Goal: Obtain resource: Download file/media

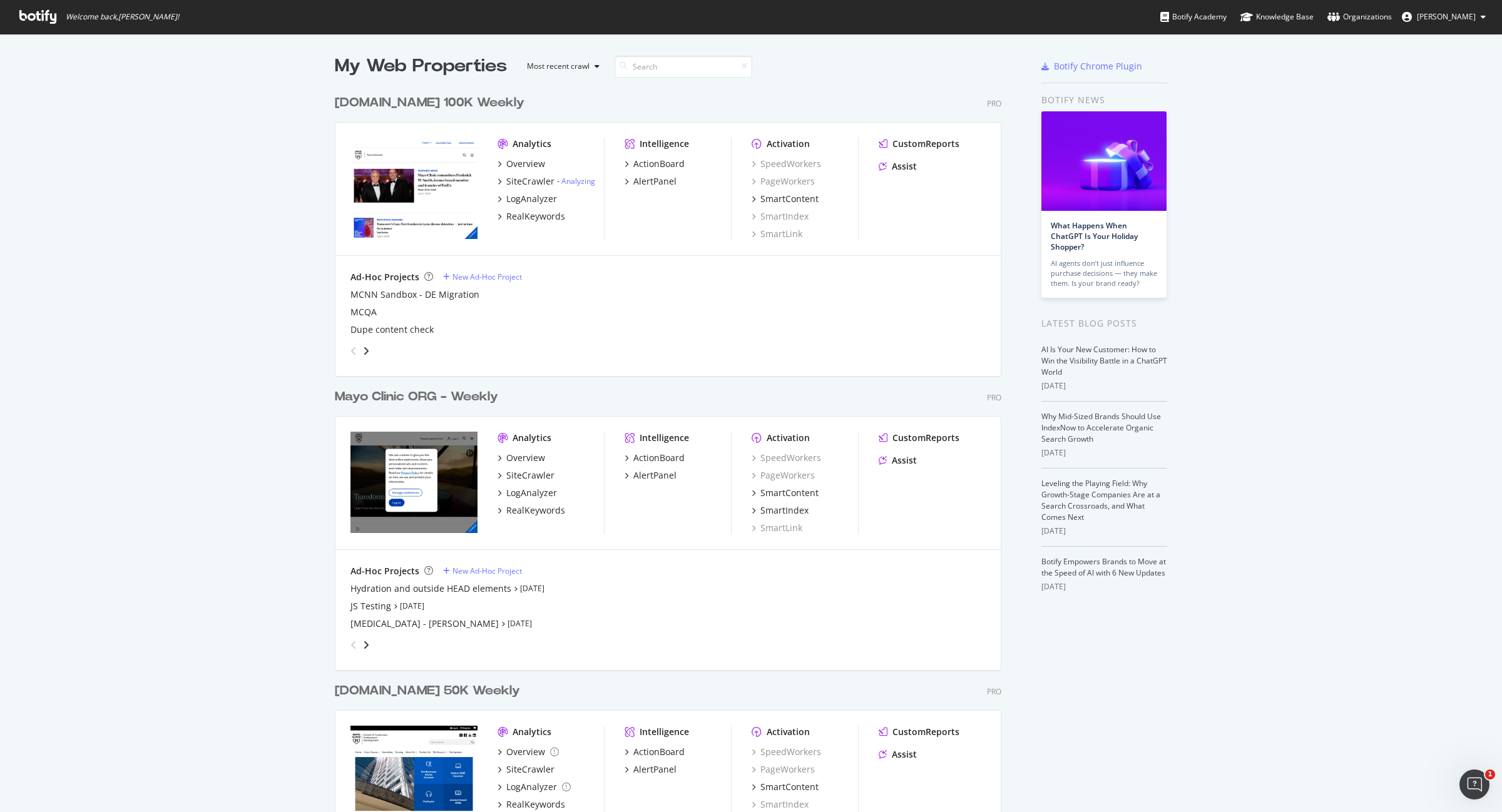
scroll to position [1777, 665]
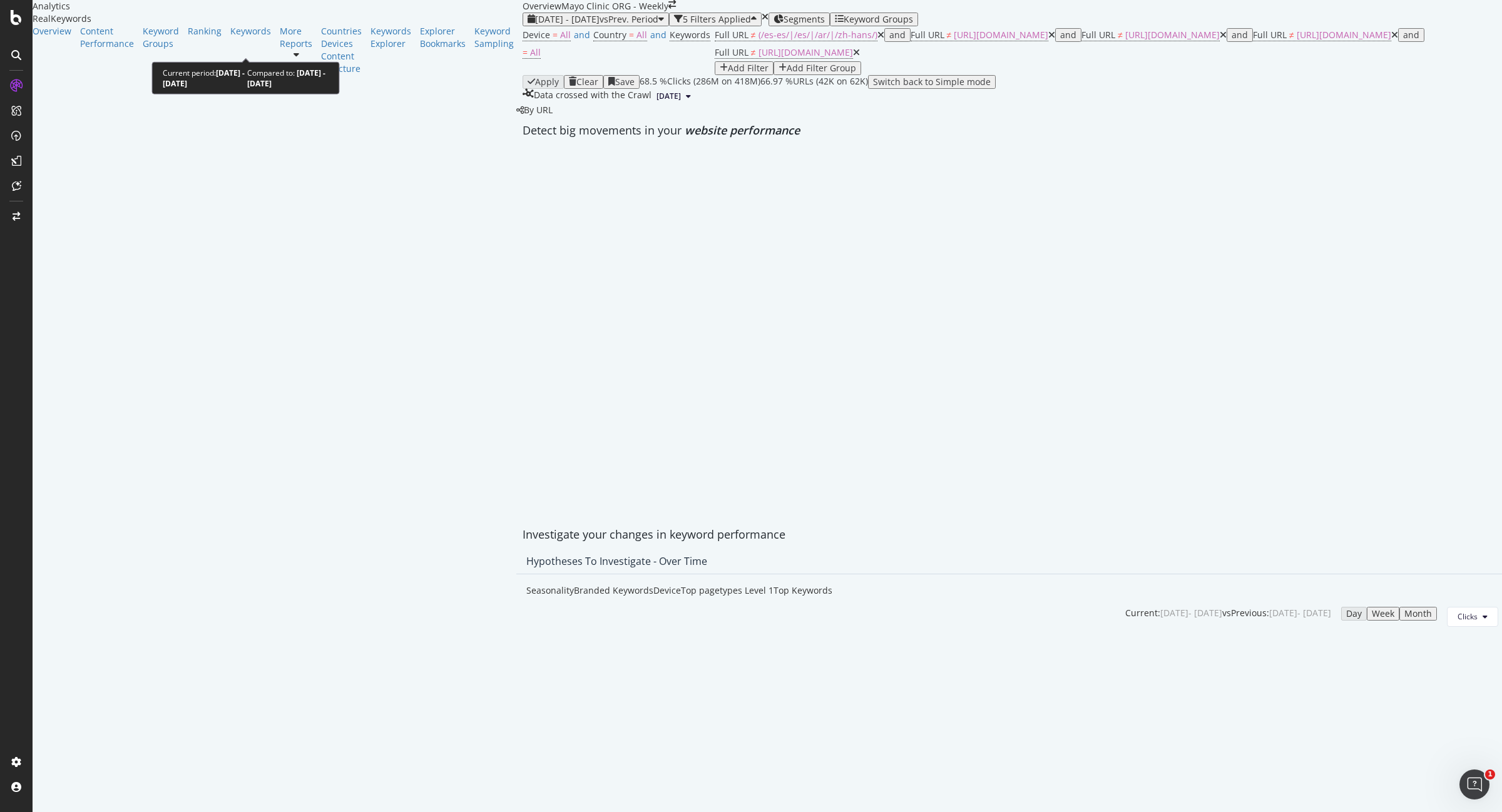
click at [535, 25] on span "2024 Dec. 29th - 2025 May. 3rd" at bounding box center [567, 19] width 64 height 12
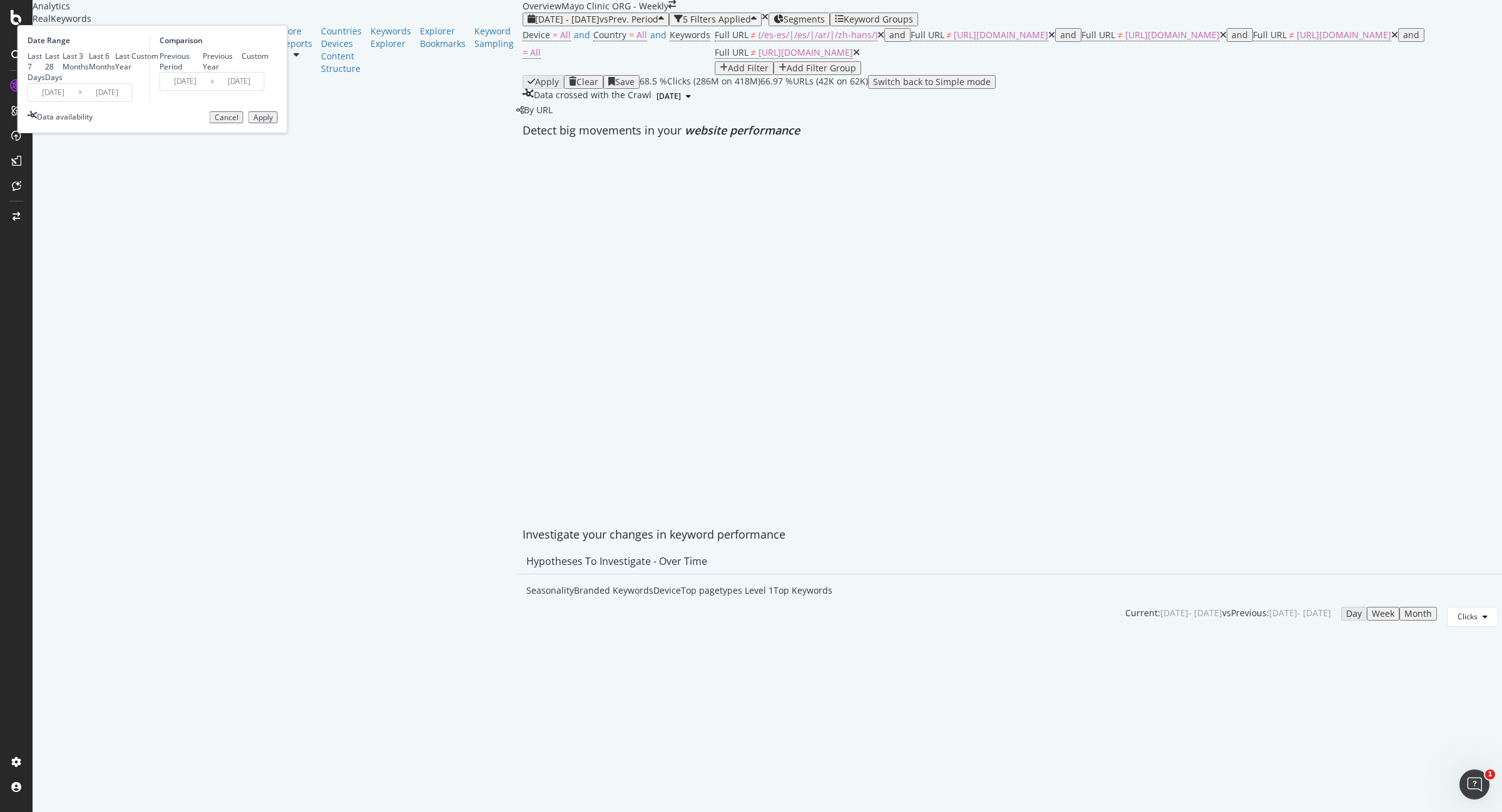
click at [78, 102] on input "[DATE]" at bounding box center [53, 92] width 50 height 18
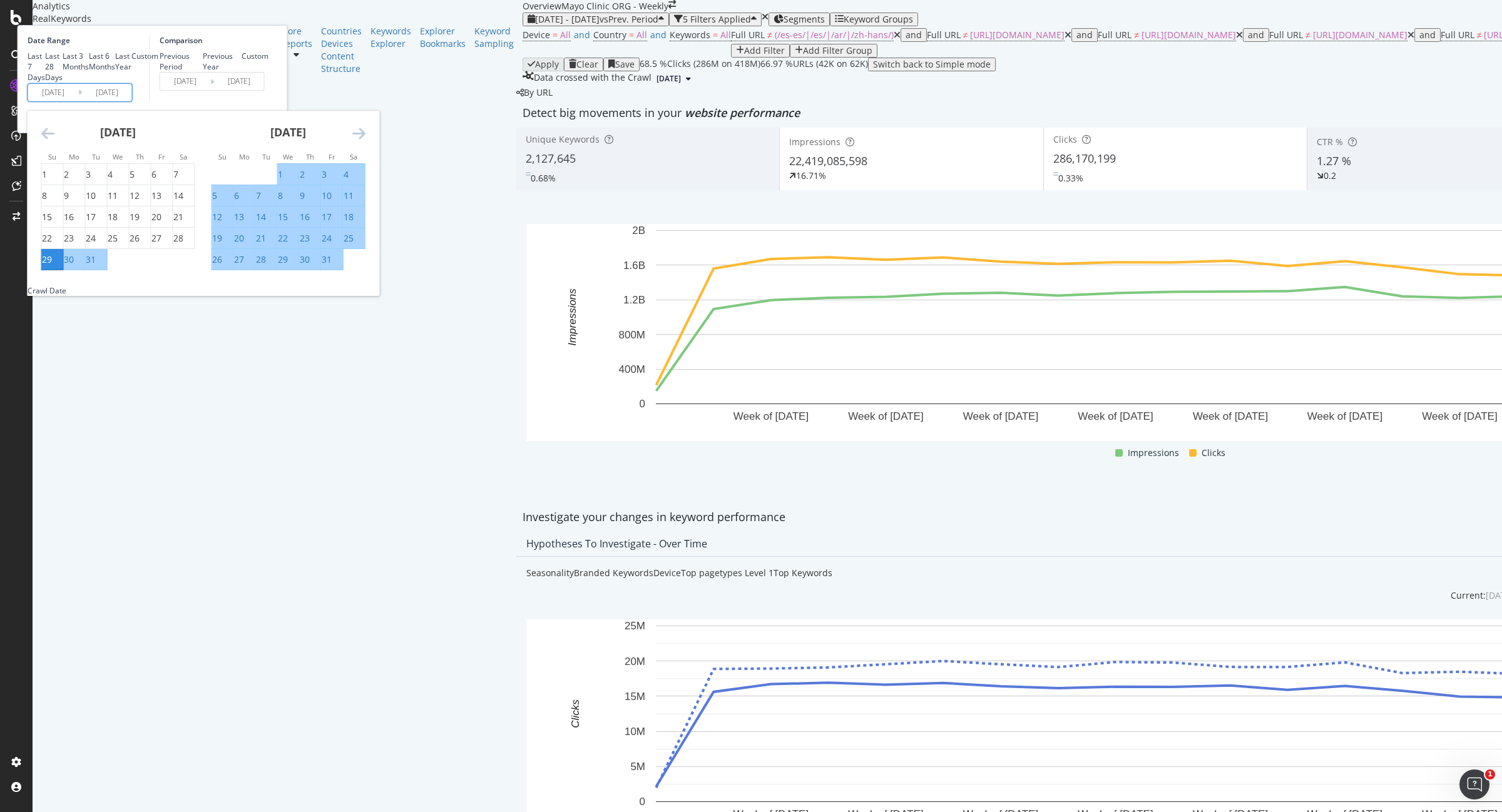
click at [365, 141] on icon "Move forward to switch to the next month." at bounding box center [359, 133] width 14 height 15
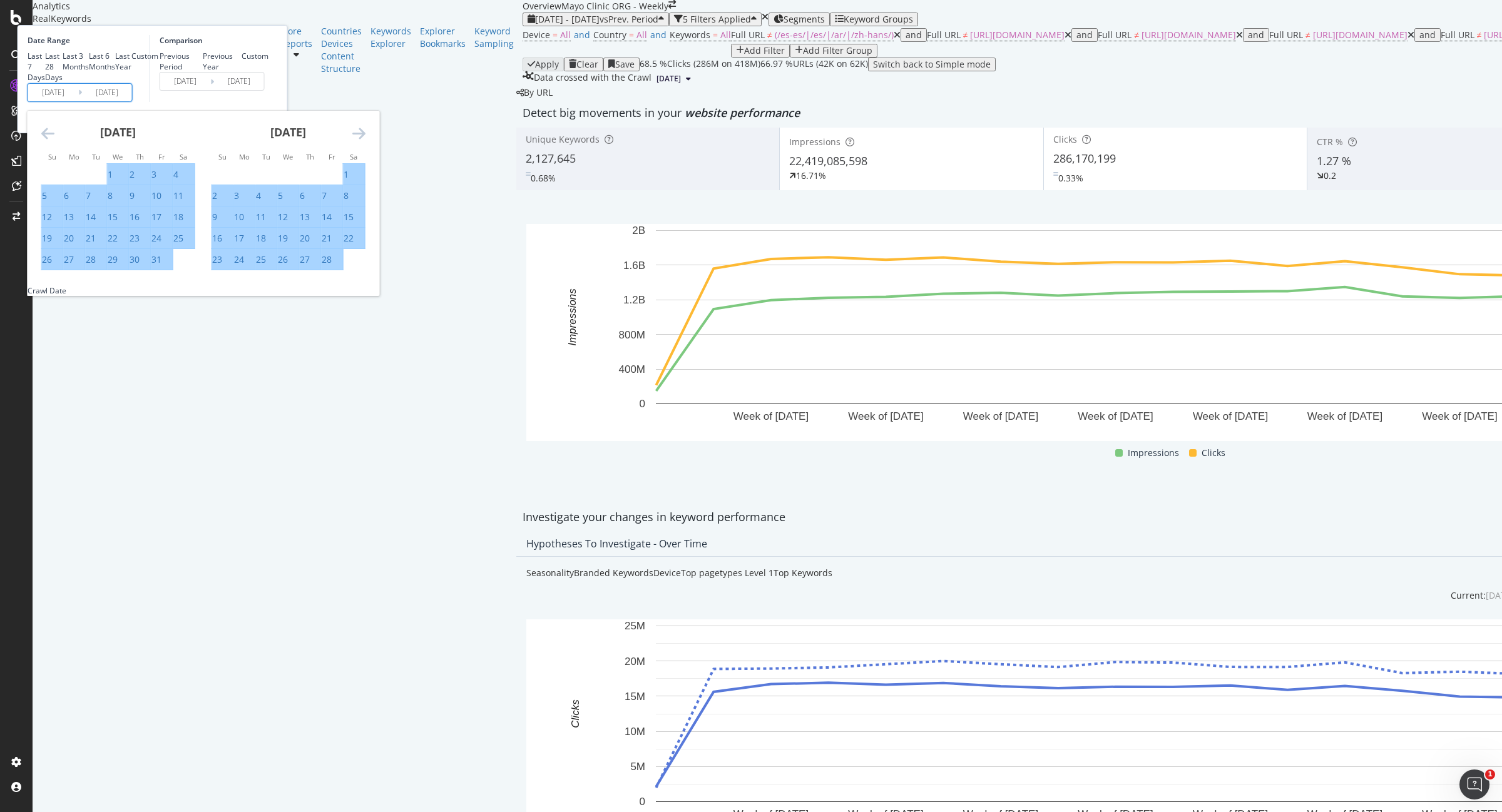
click at [365, 141] on icon "Move forward to switch to the next month." at bounding box center [359, 133] width 14 height 15
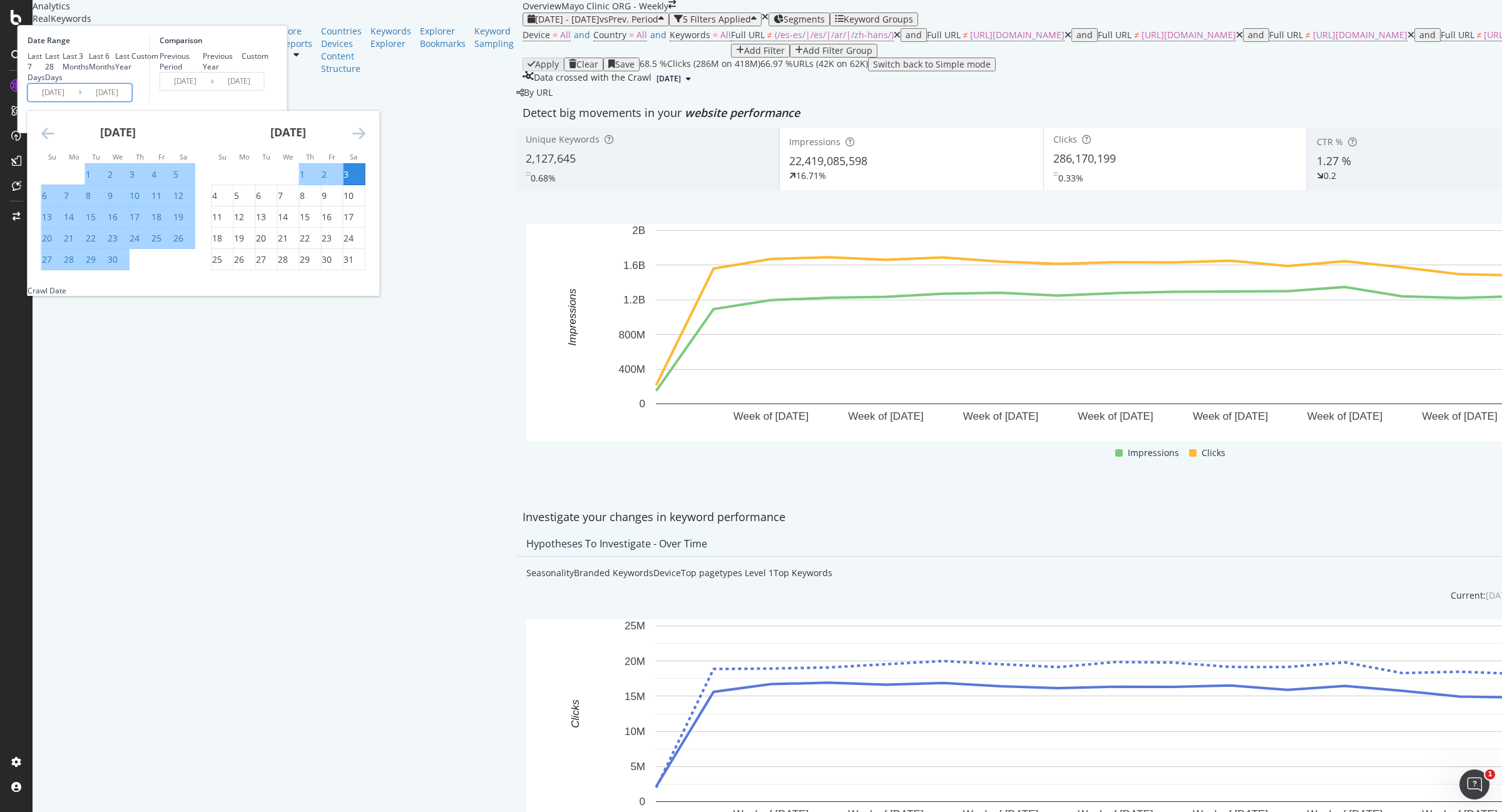
click at [365, 141] on icon "Move forward to switch to the next month." at bounding box center [359, 133] width 14 height 15
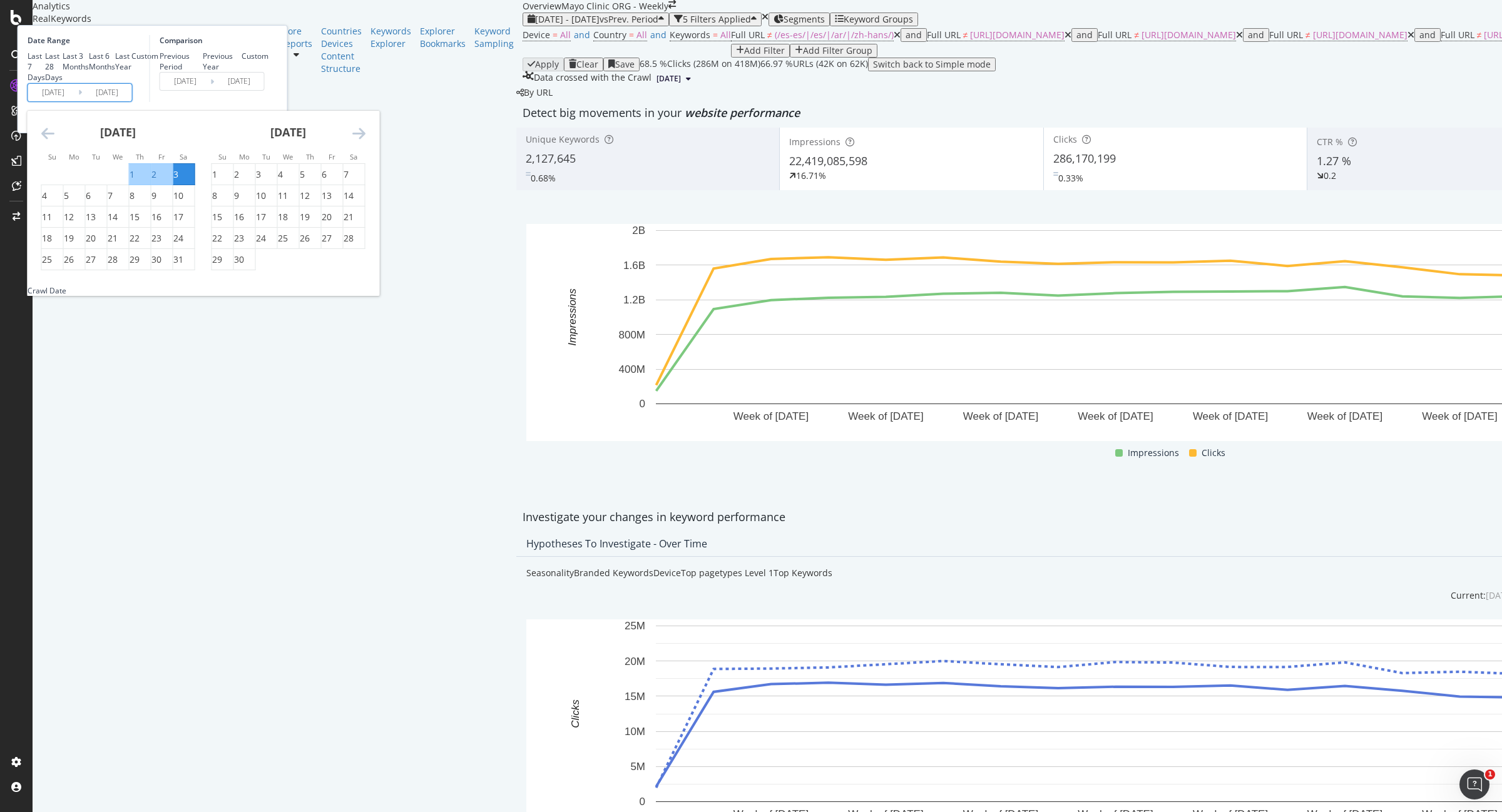
click at [365, 141] on icon "Move forward to switch to the next month." at bounding box center [359, 133] width 14 height 15
click at [222, 266] on div "27" at bounding box center [217, 259] width 10 height 13
type input "2025/07/27"
click at [365, 141] on icon "Move forward to switch to the next month." at bounding box center [359, 133] width 14 height 15
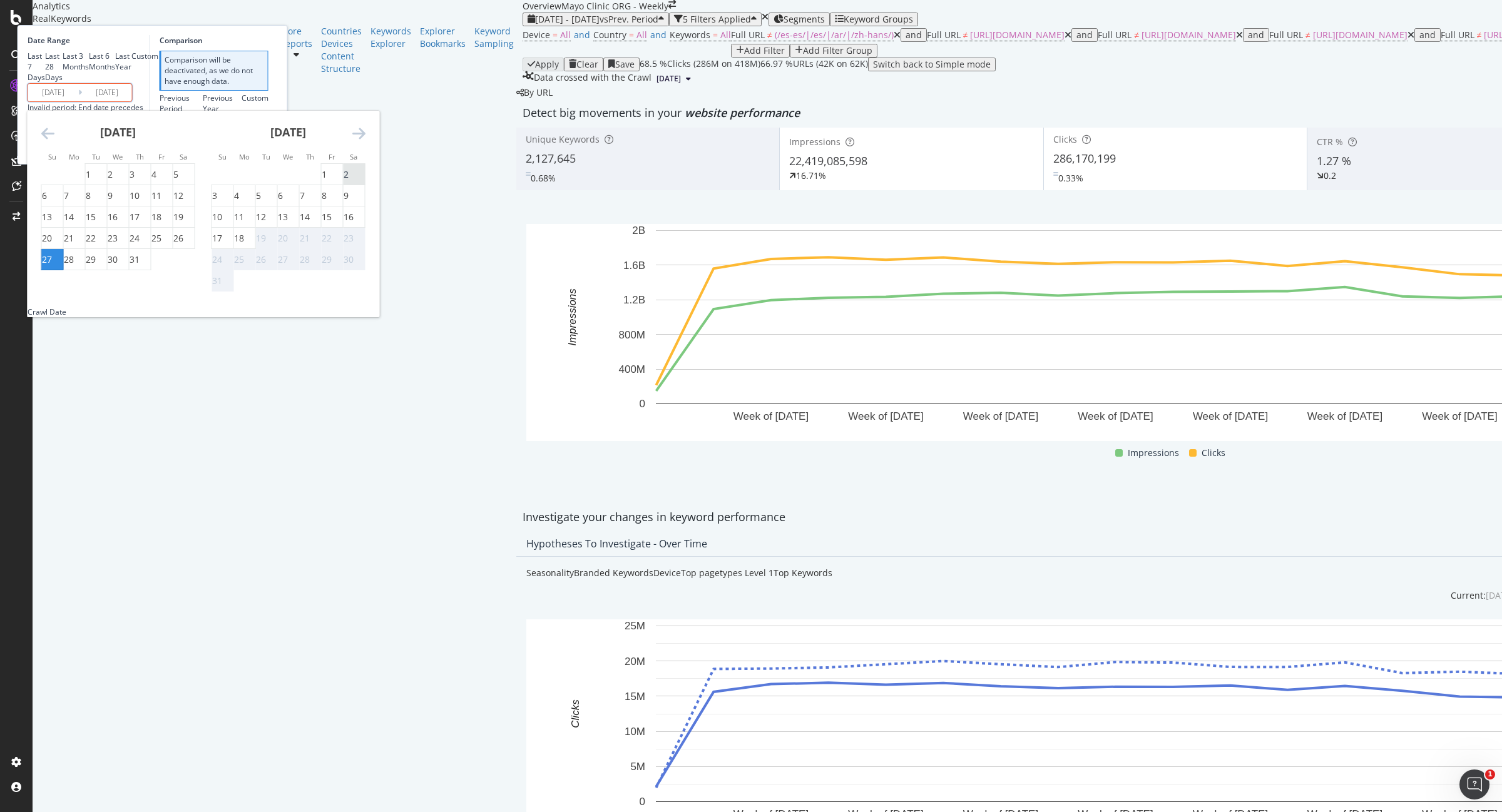
click at [348, 181] on div "2" at bounding box center [346, 175] width 5 height 13
type input "[DATE]"
type input "2025/07/20"
type input "2025/07/26"
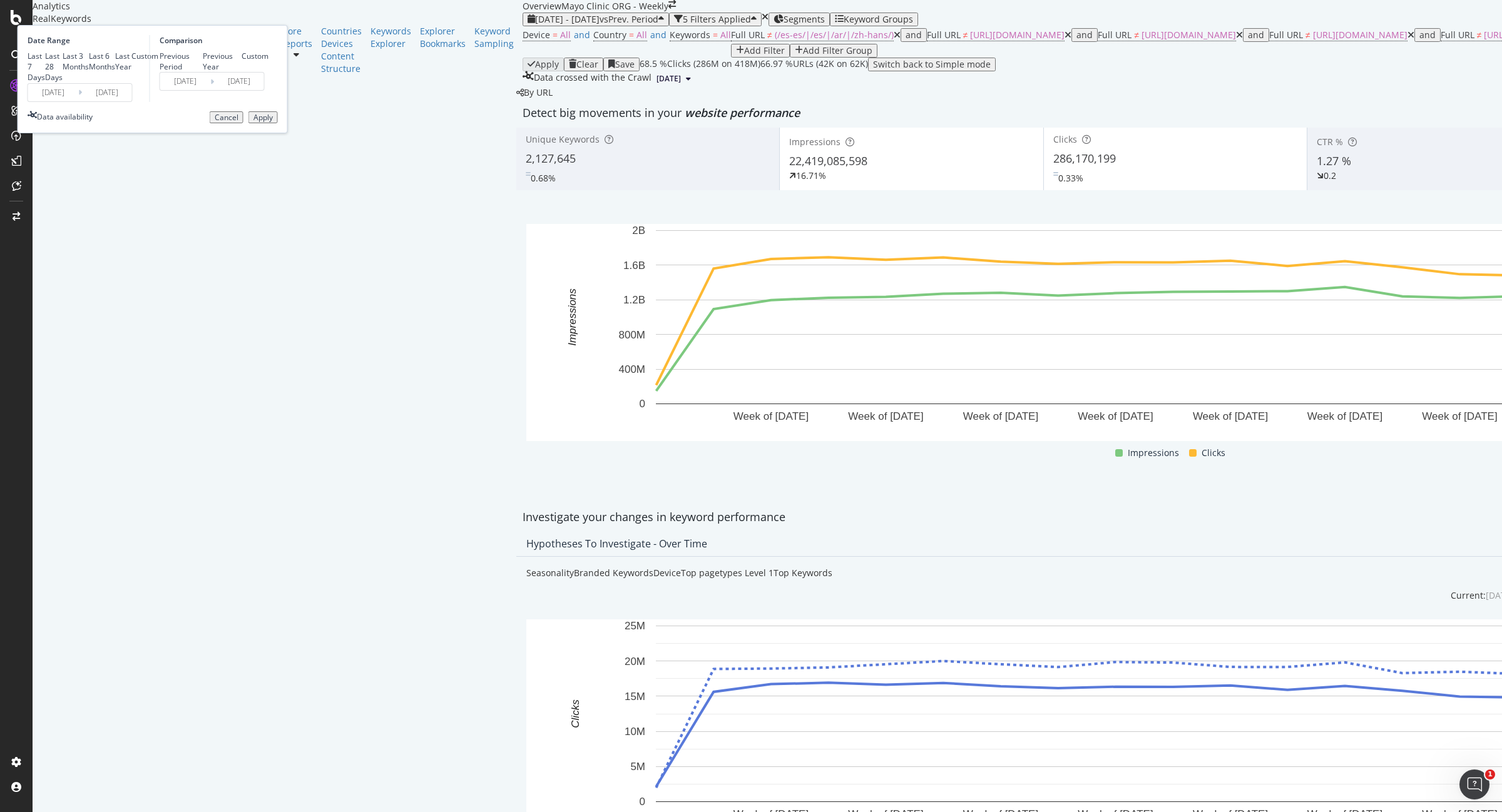
click at [273, 122] on div "Apply" at bounding box center [263, 118] width 19 height 8
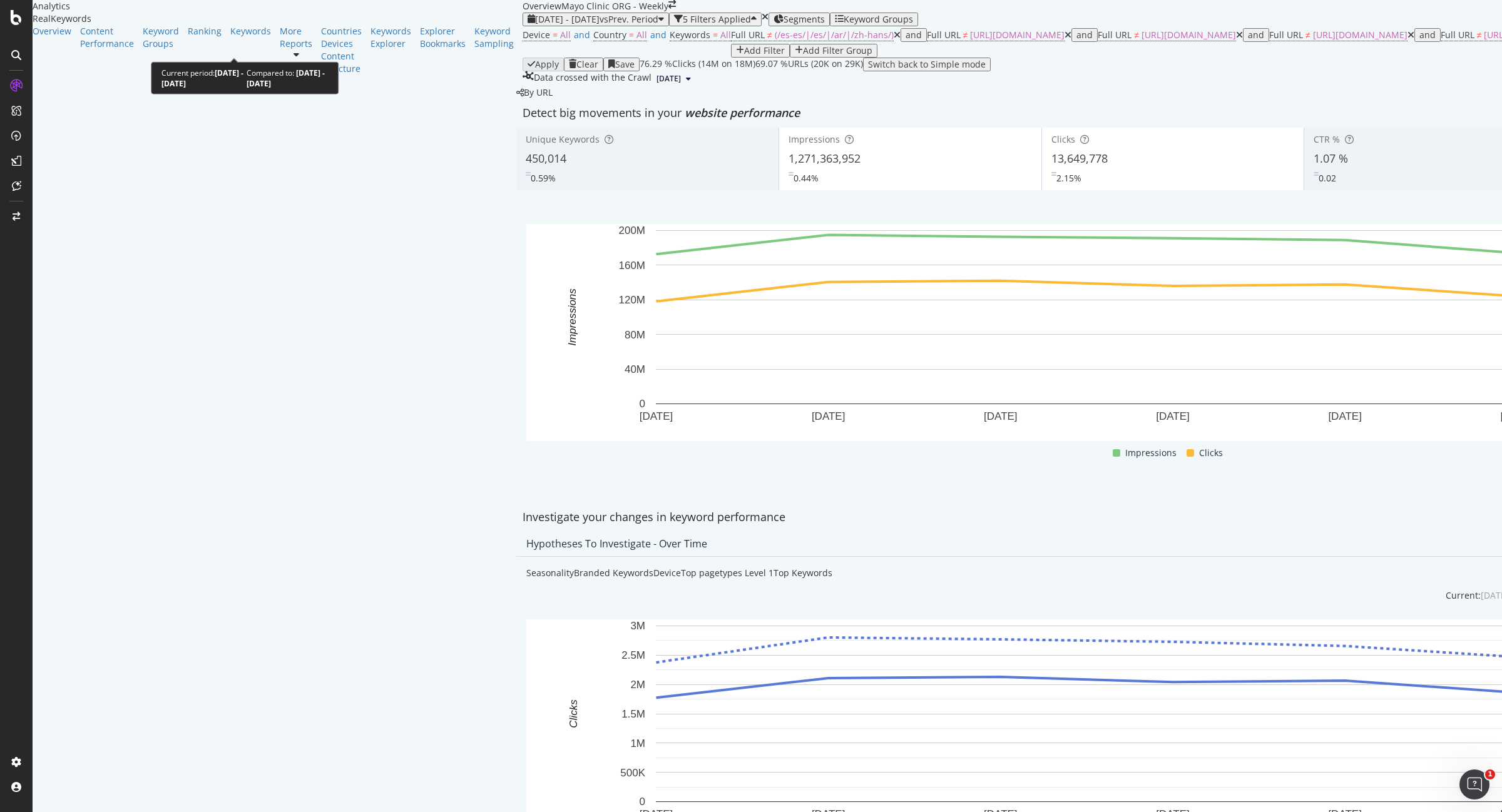
click at [599, 25] on span "vs Prev. Period" at bounding box center [628, 19] width 58 height 12
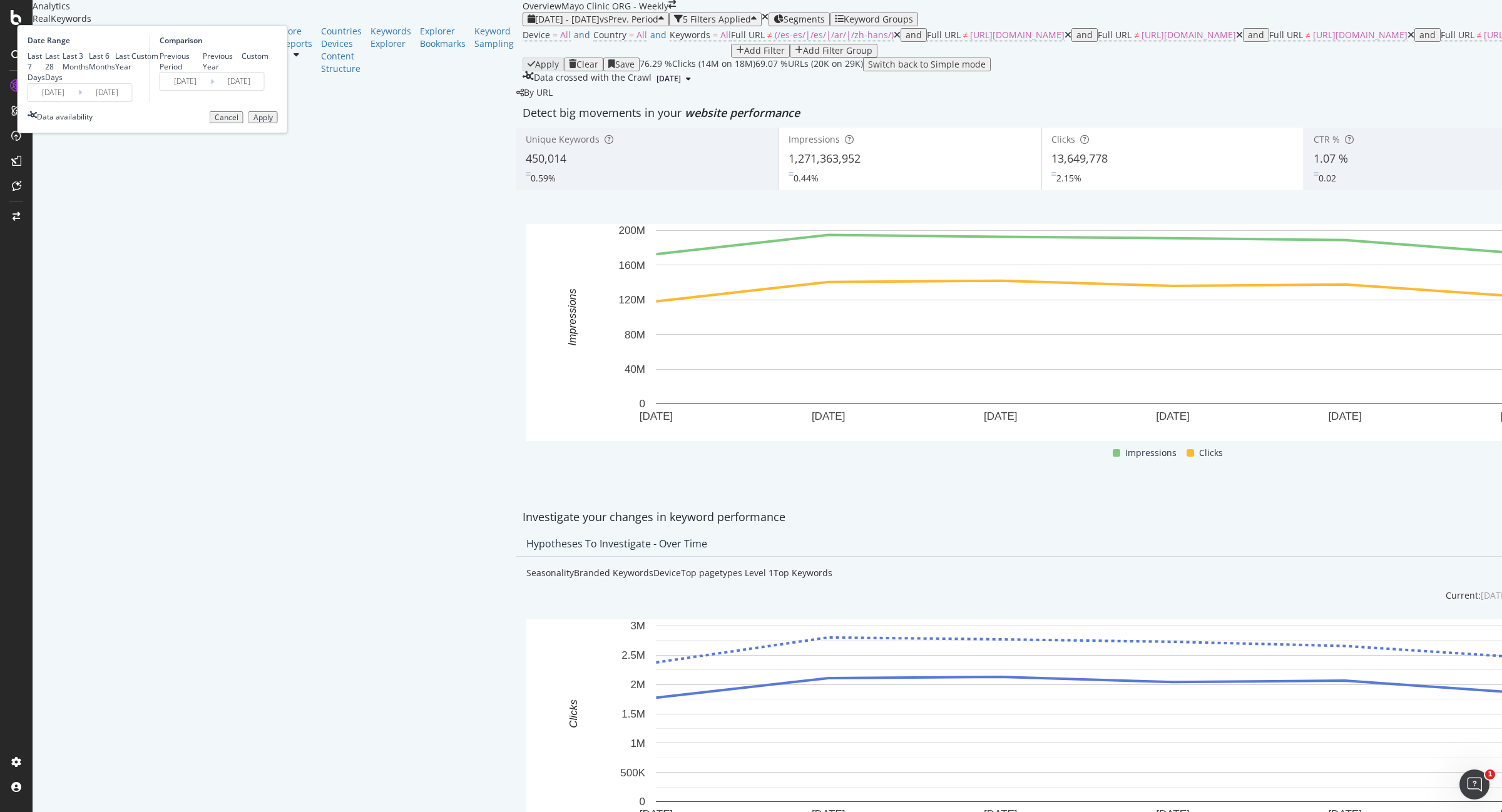
click at [78, 102] on input "2025/07/27" at bounding box center [53, 92] width 50 height 18
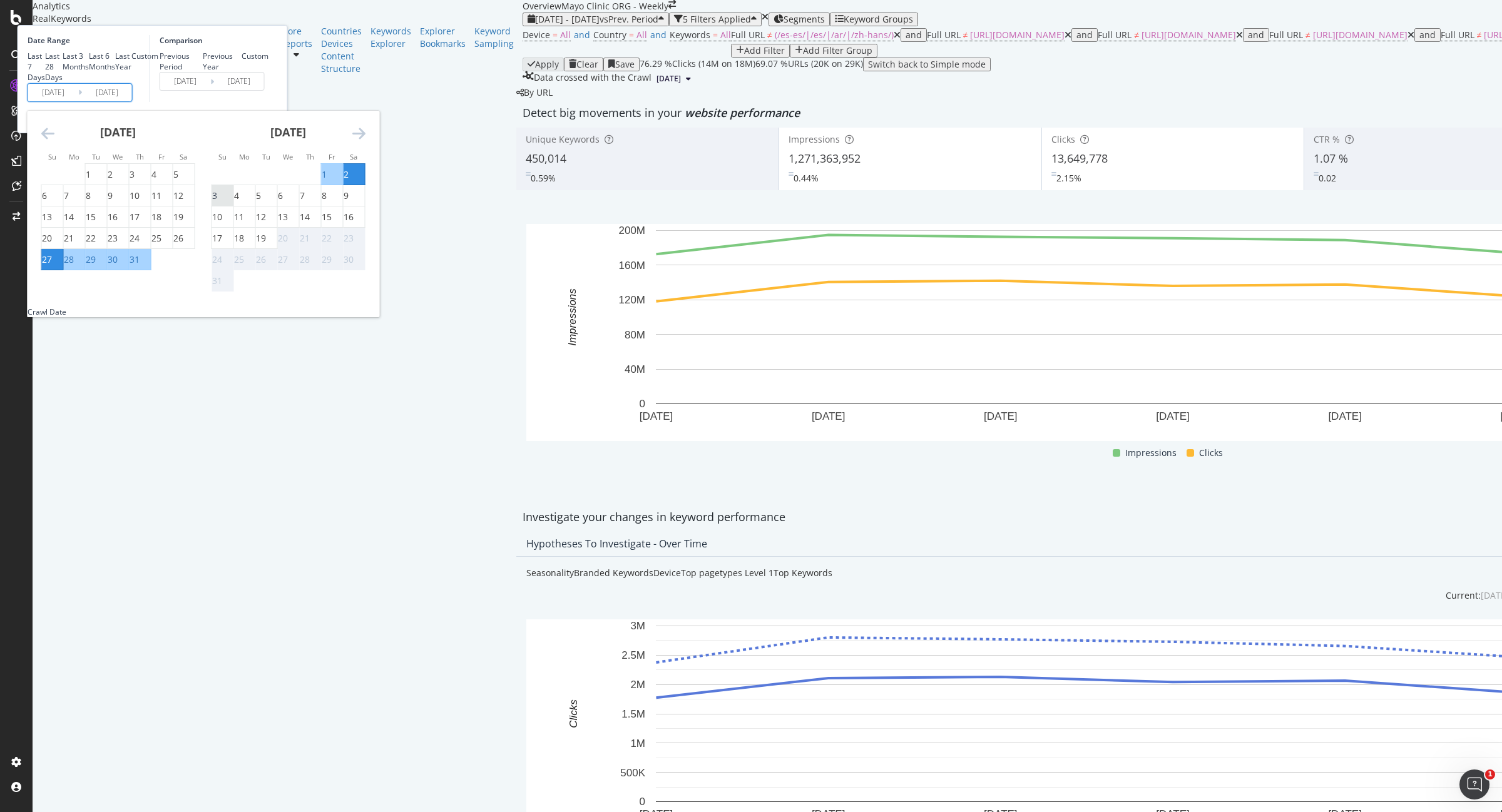
click at [217, 202] on div "3" at bounding box center [214, 196] width 5 height 13
type input "2025/08/03"
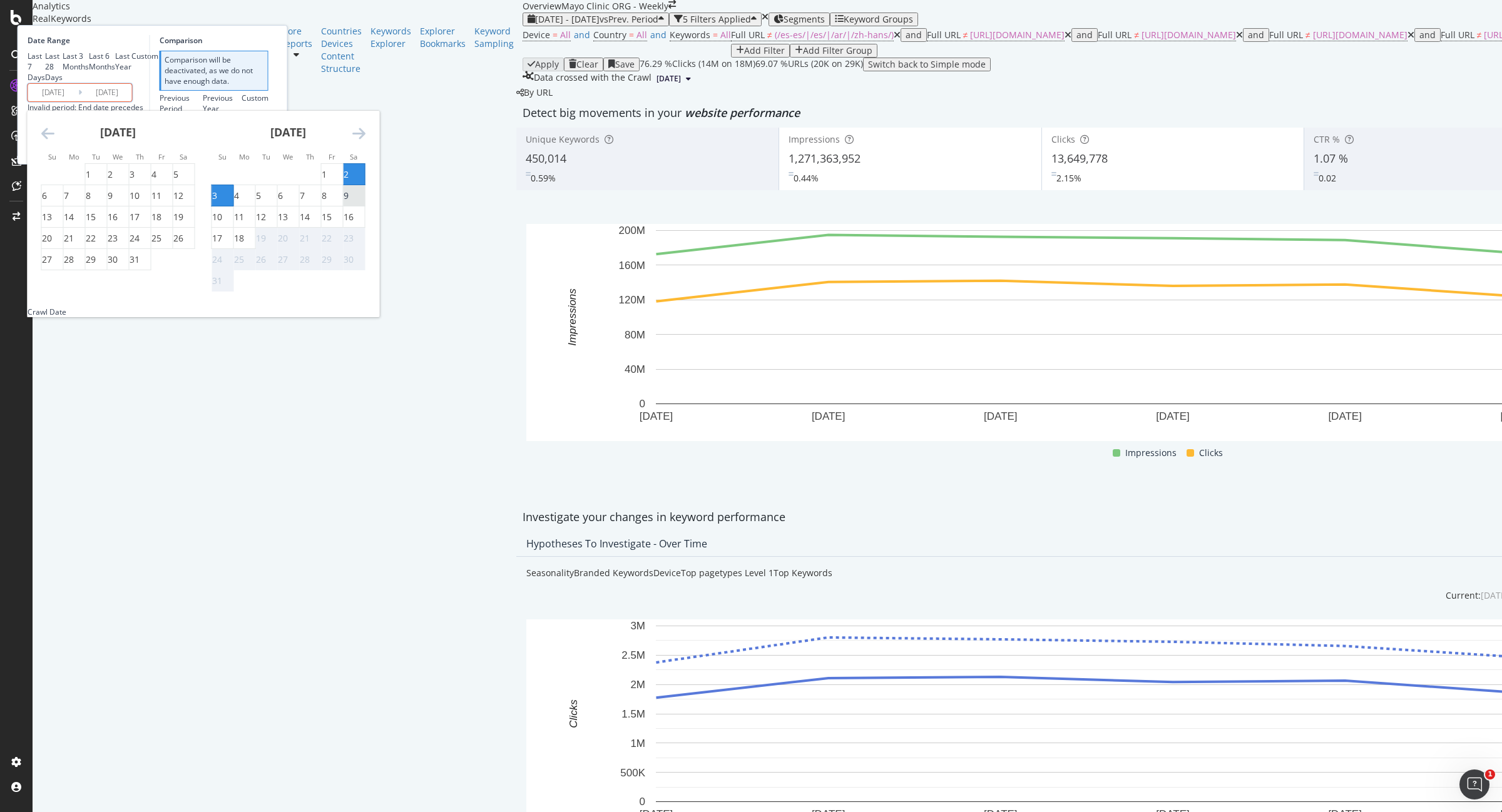
click at [348, 202] on div "9" at bounding box center [346, 196] width 5 height 13
type input "2025/08/09"
type input "2025/07/27"
type input "[DATE]"
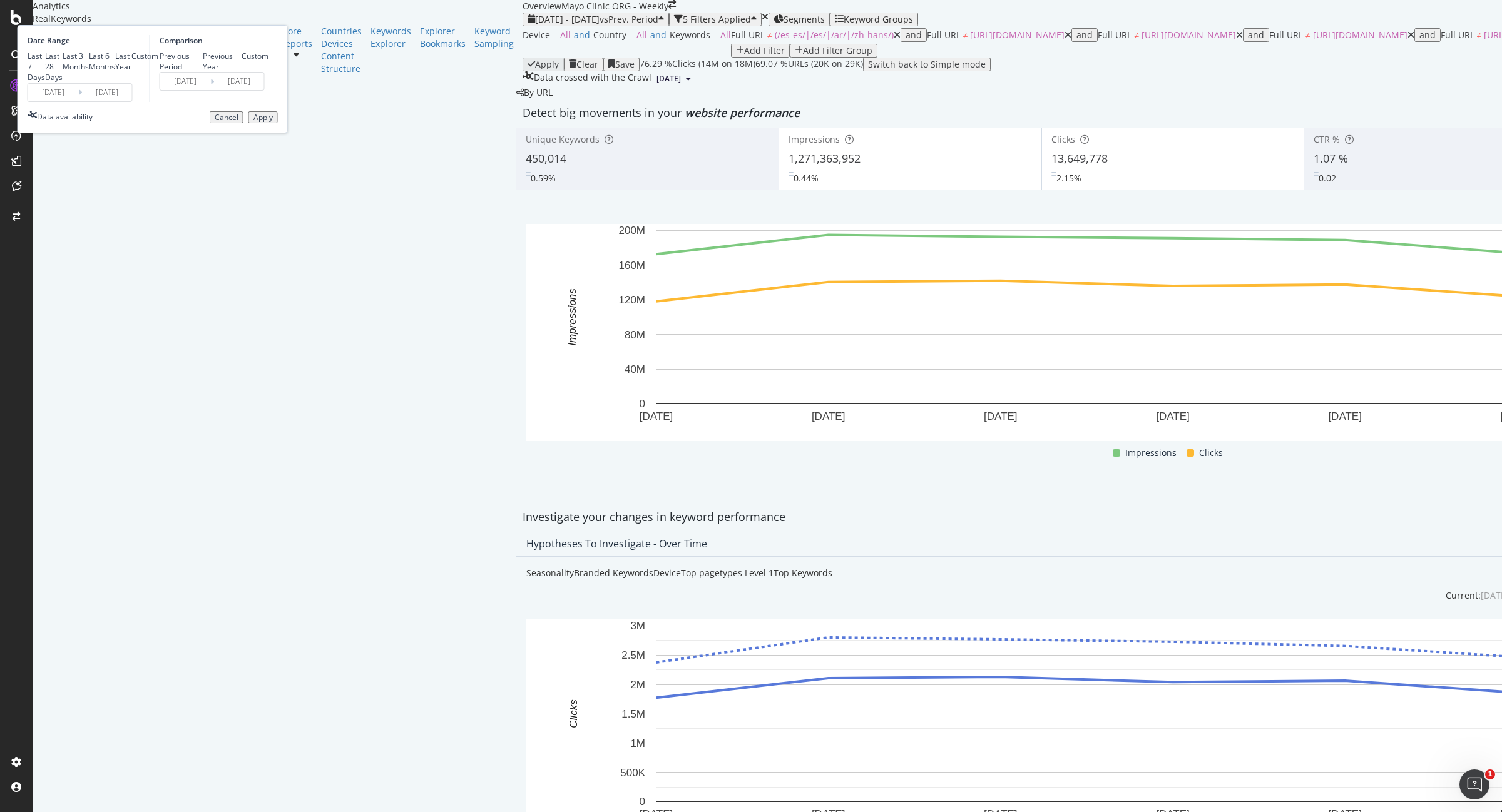
click at [273, 122] on div "Apply" at bounding box center [263, 118] width 19 height 8
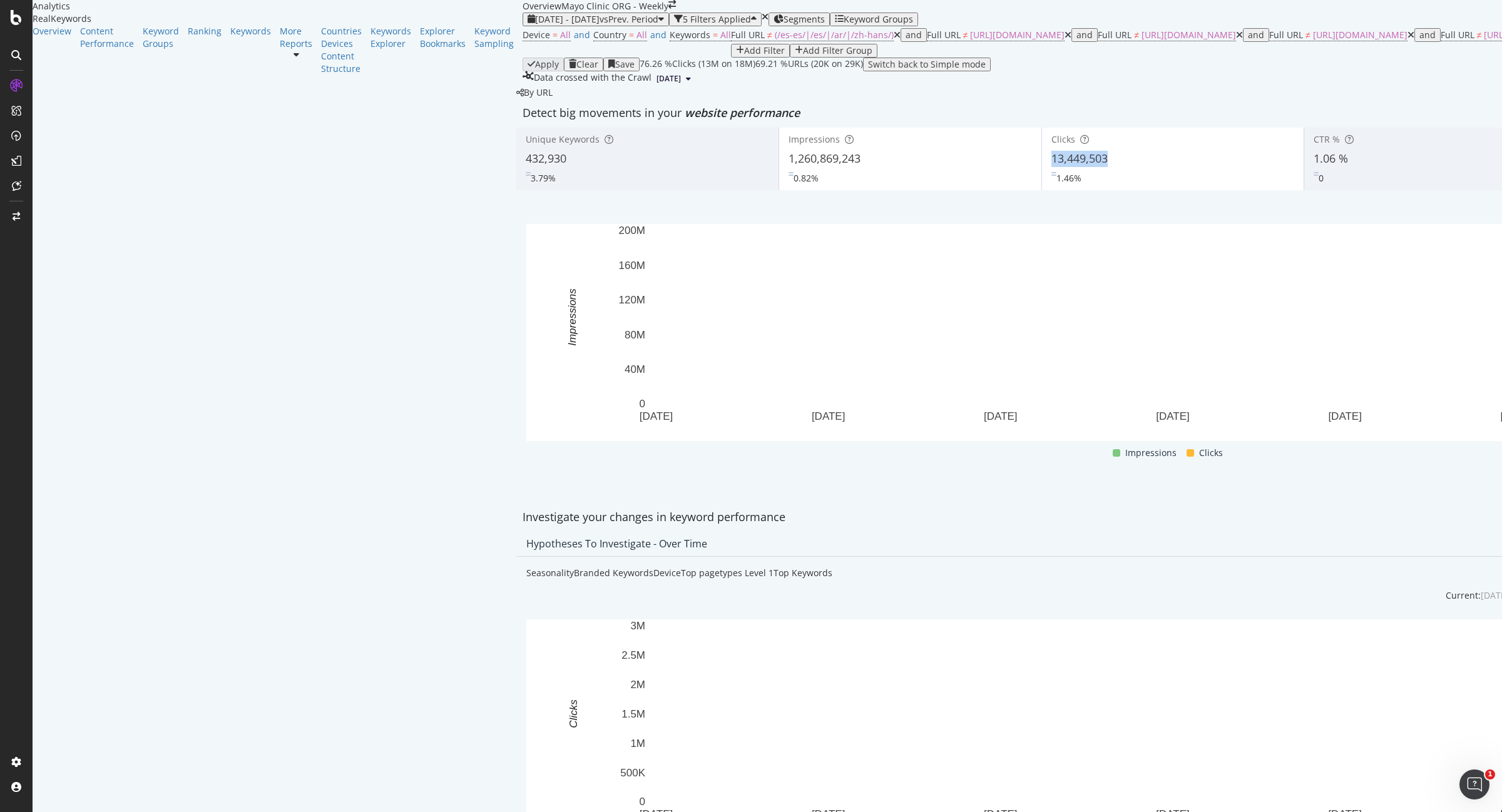
drag, startPoint x: 748, startPoint y: 238, endPoint x: 692, endPoint y: 241, distance: 56.1
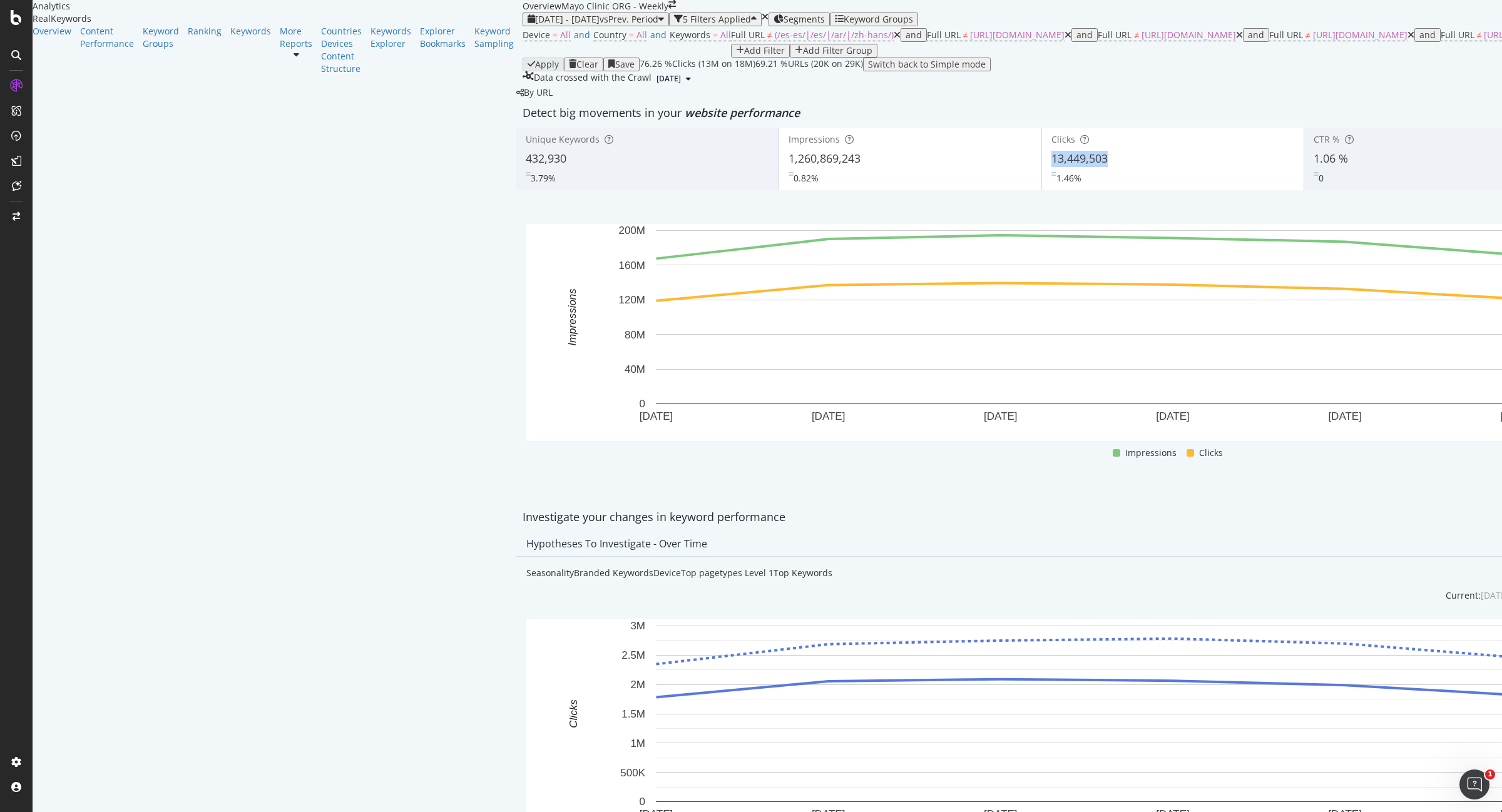
click at [1042, 187] on div "Clicks 13,449,503 1.46%" at bounding box center [1172, 159] width 262 height 56
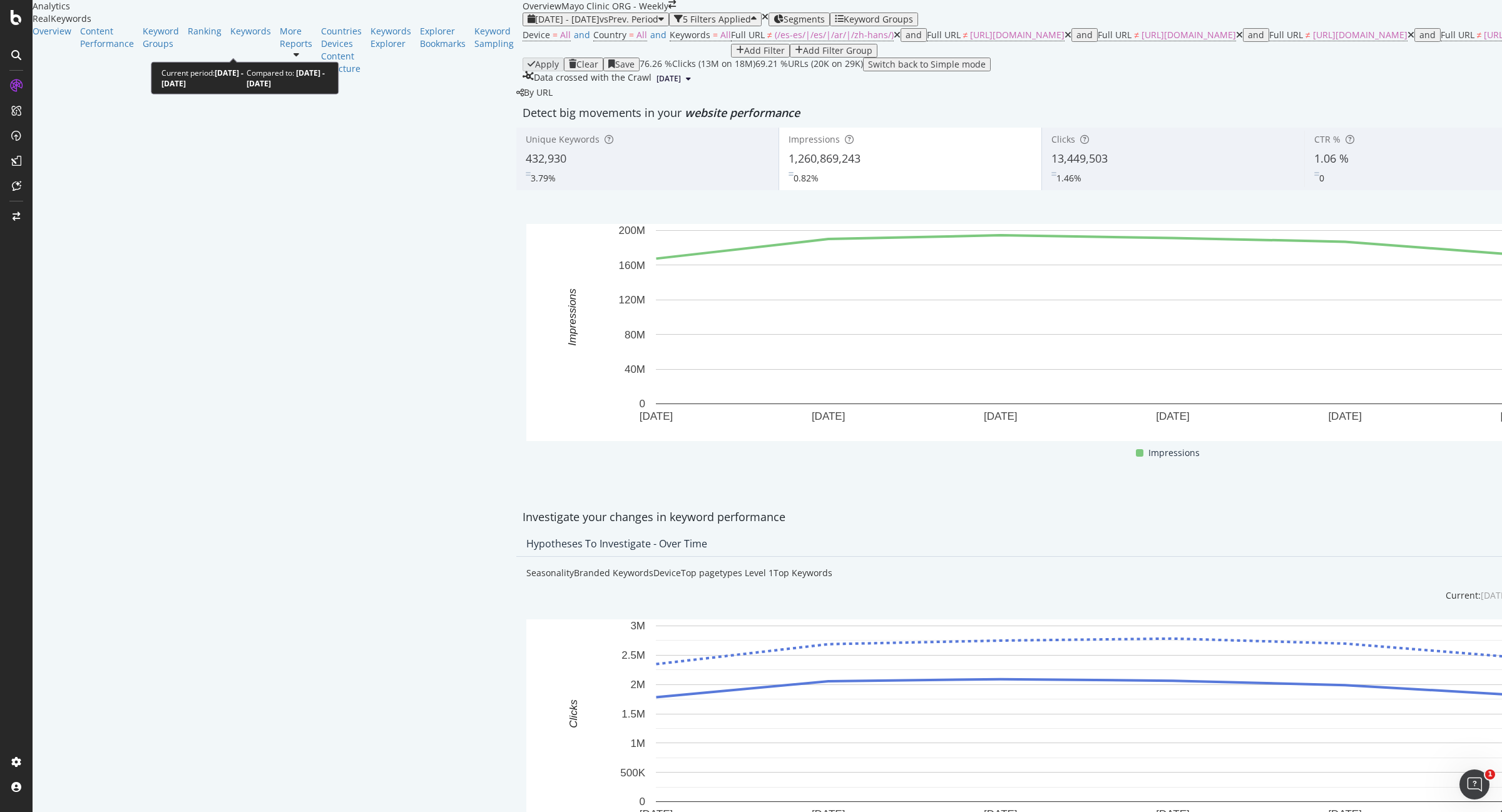
click at [535, 25] on span "2025 Aug. 3rd - Aug. 9th" at bounding box center [567, 19] width 64 height 12
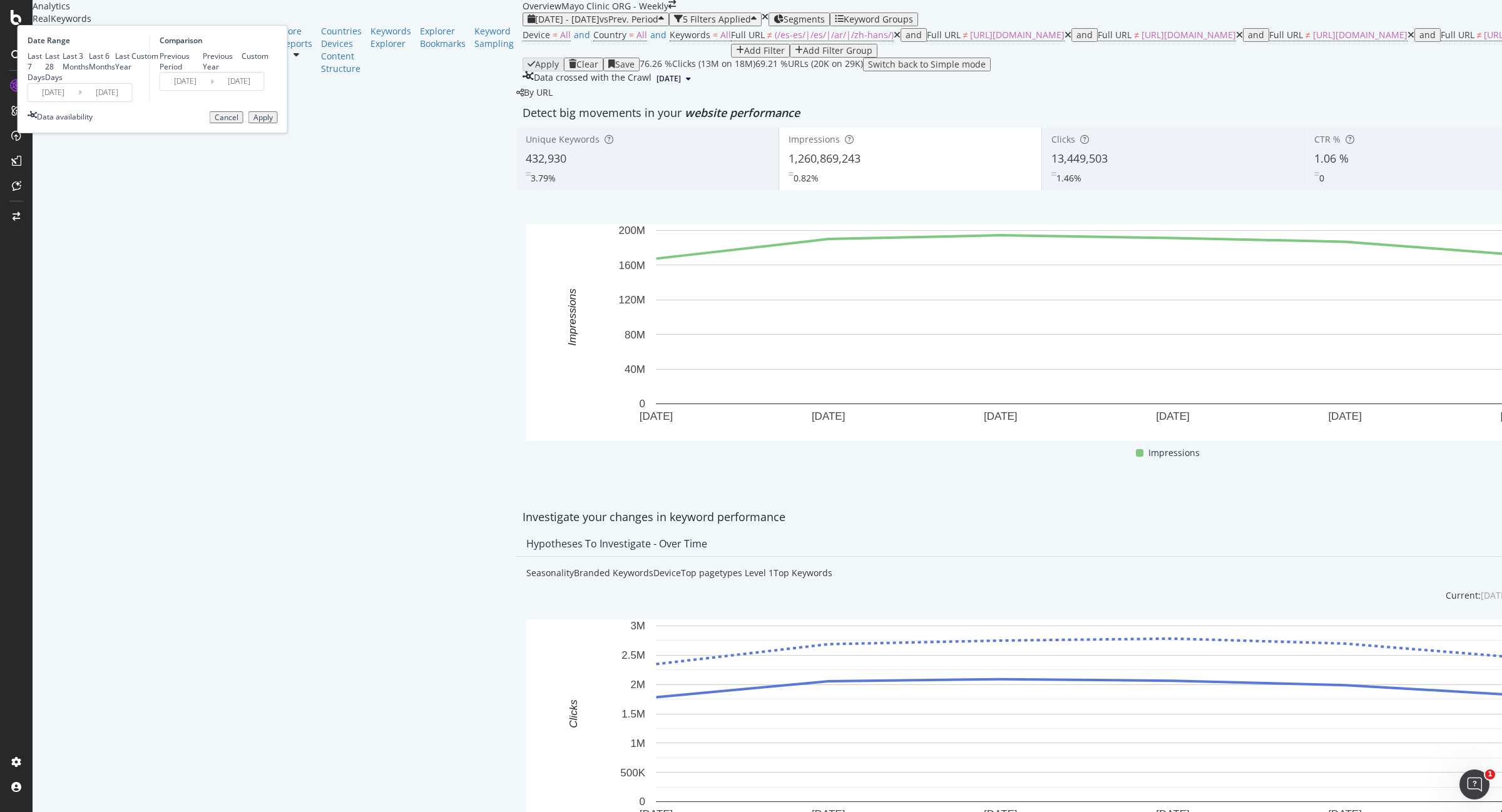
click at [78, 102] on input "2025/08/03" at bounding box center [53, 92] width 50 height 18
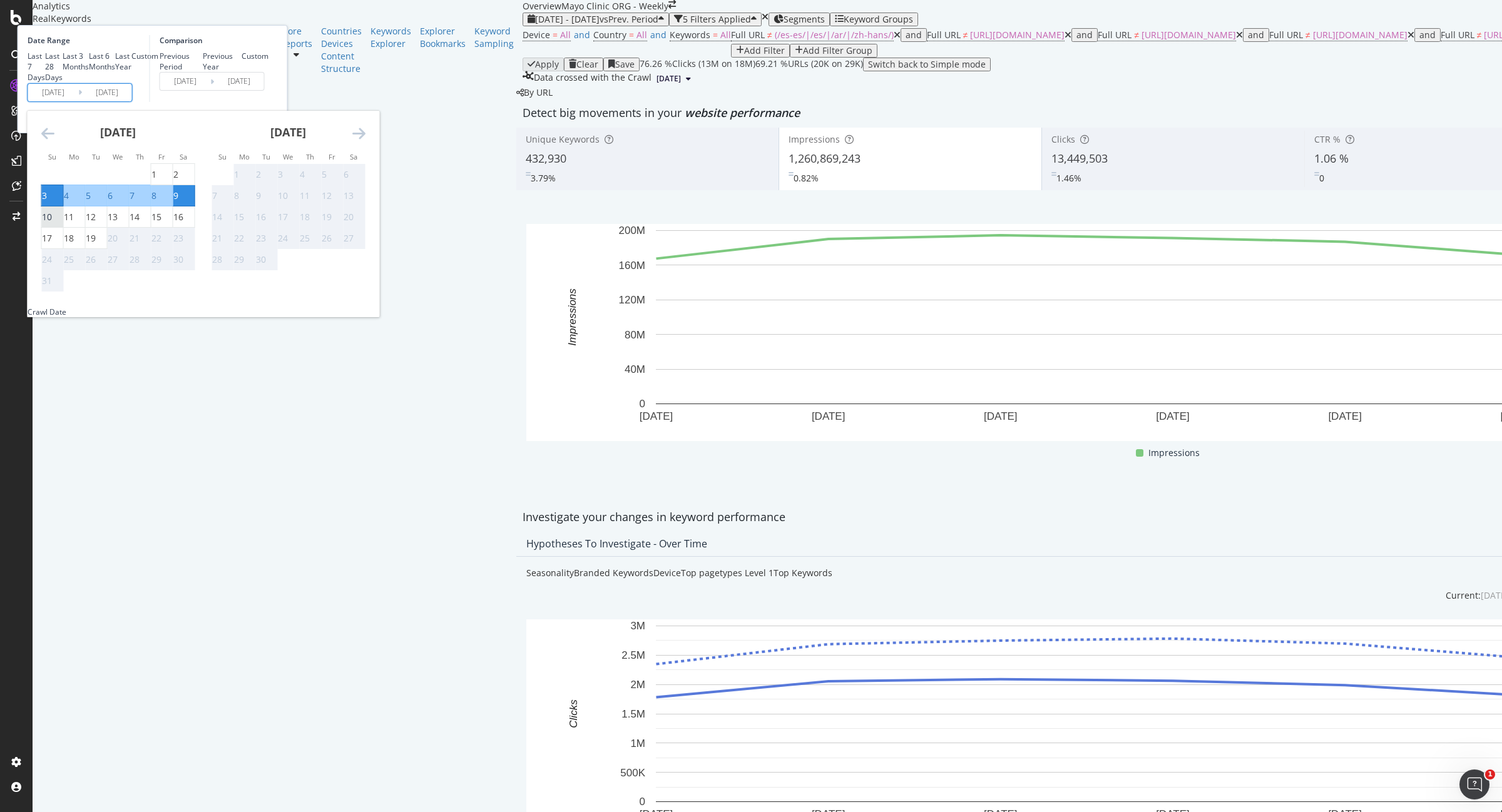
click at [52, 224] on div "10" at bounding box center [47, 217] width 10 height 13
type input "2025/08/10"
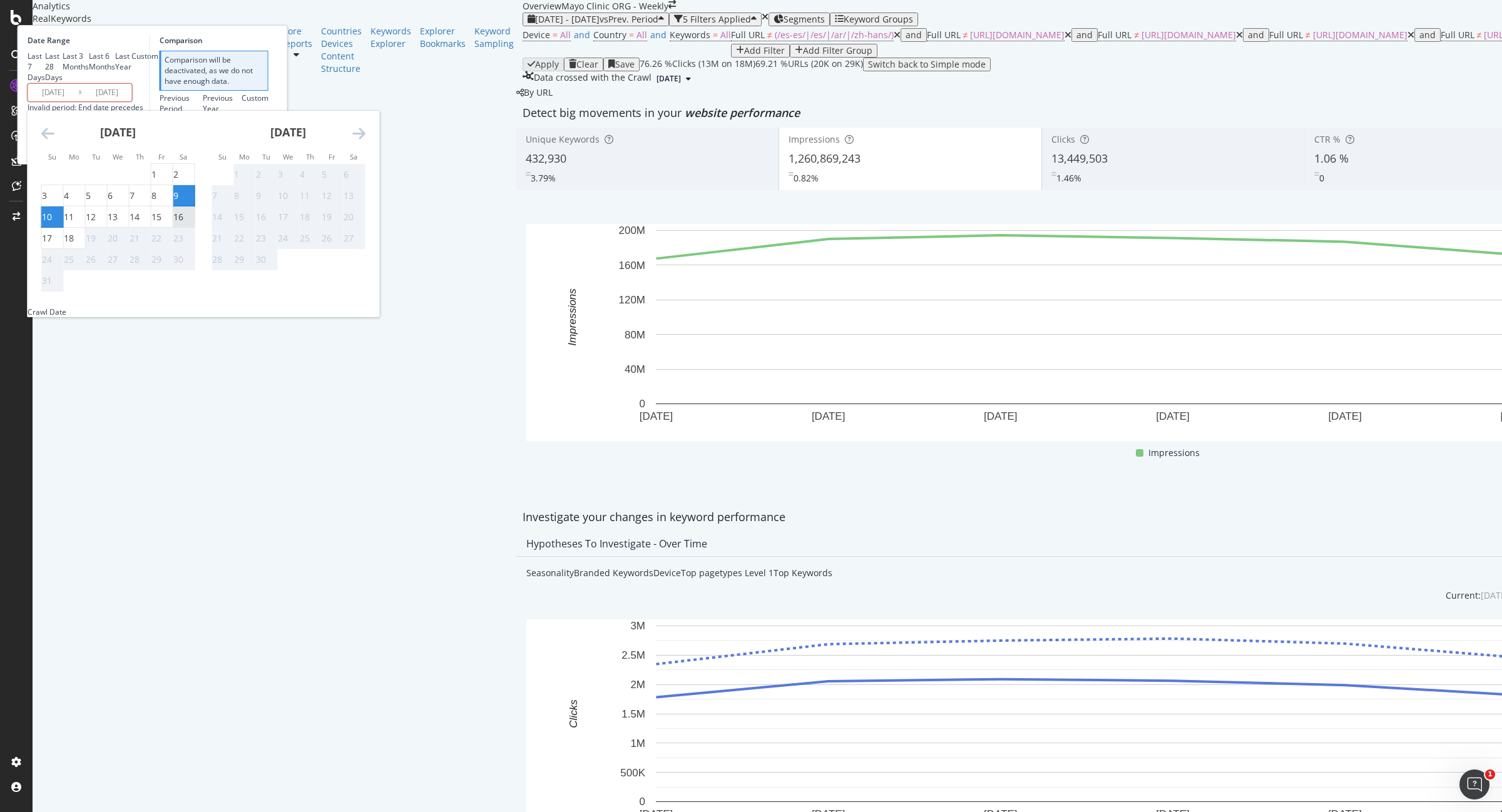
click at [183, 224] on div "16" at bounding box center [179, 217] width 10 height 13
type input "[DATE]"
type input "2025/08/03"
type input "2025/08/09"
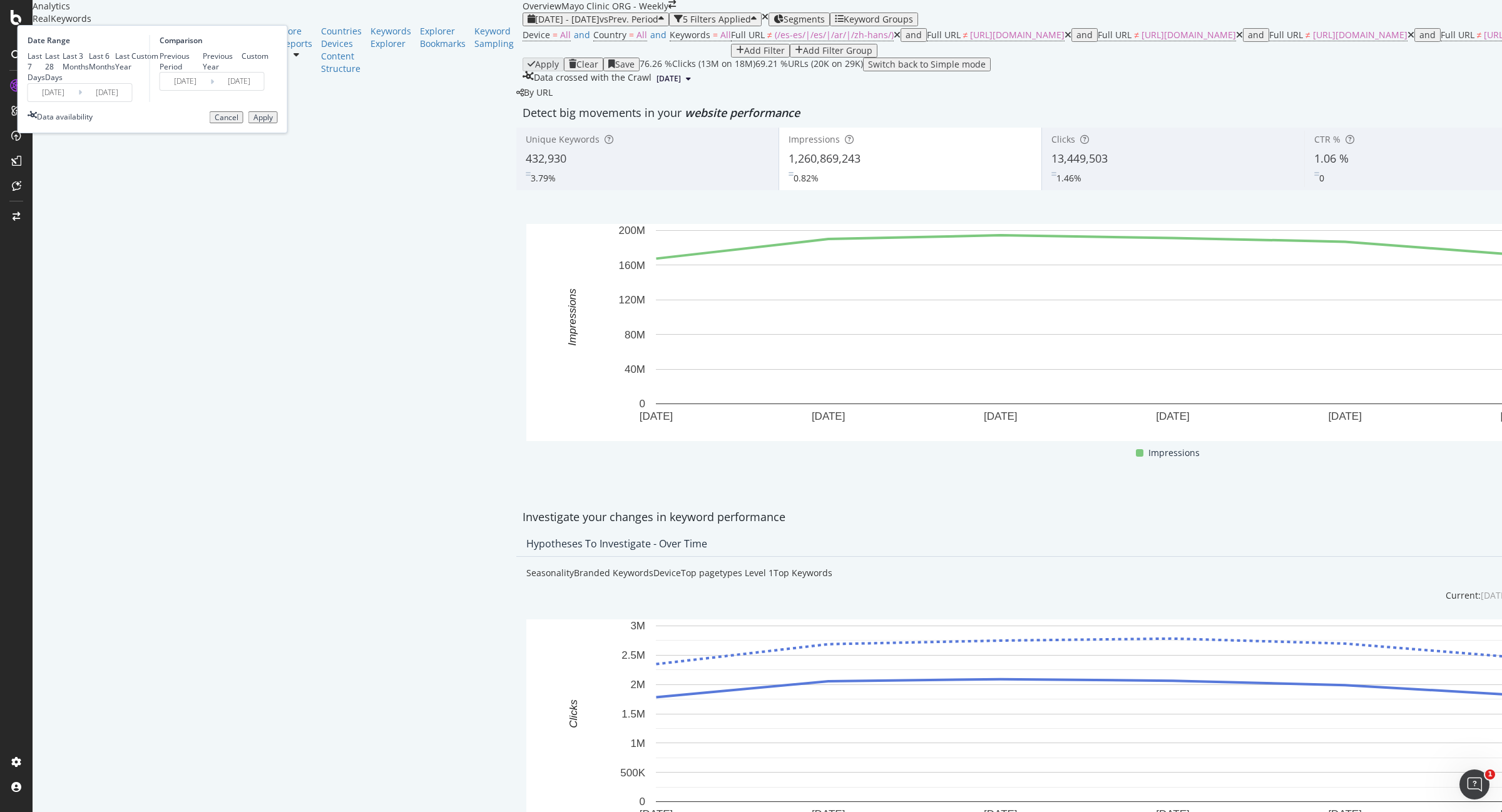
click at [273, 122] on div "Apply" at bounding box center [263, 118] width 19 height 8
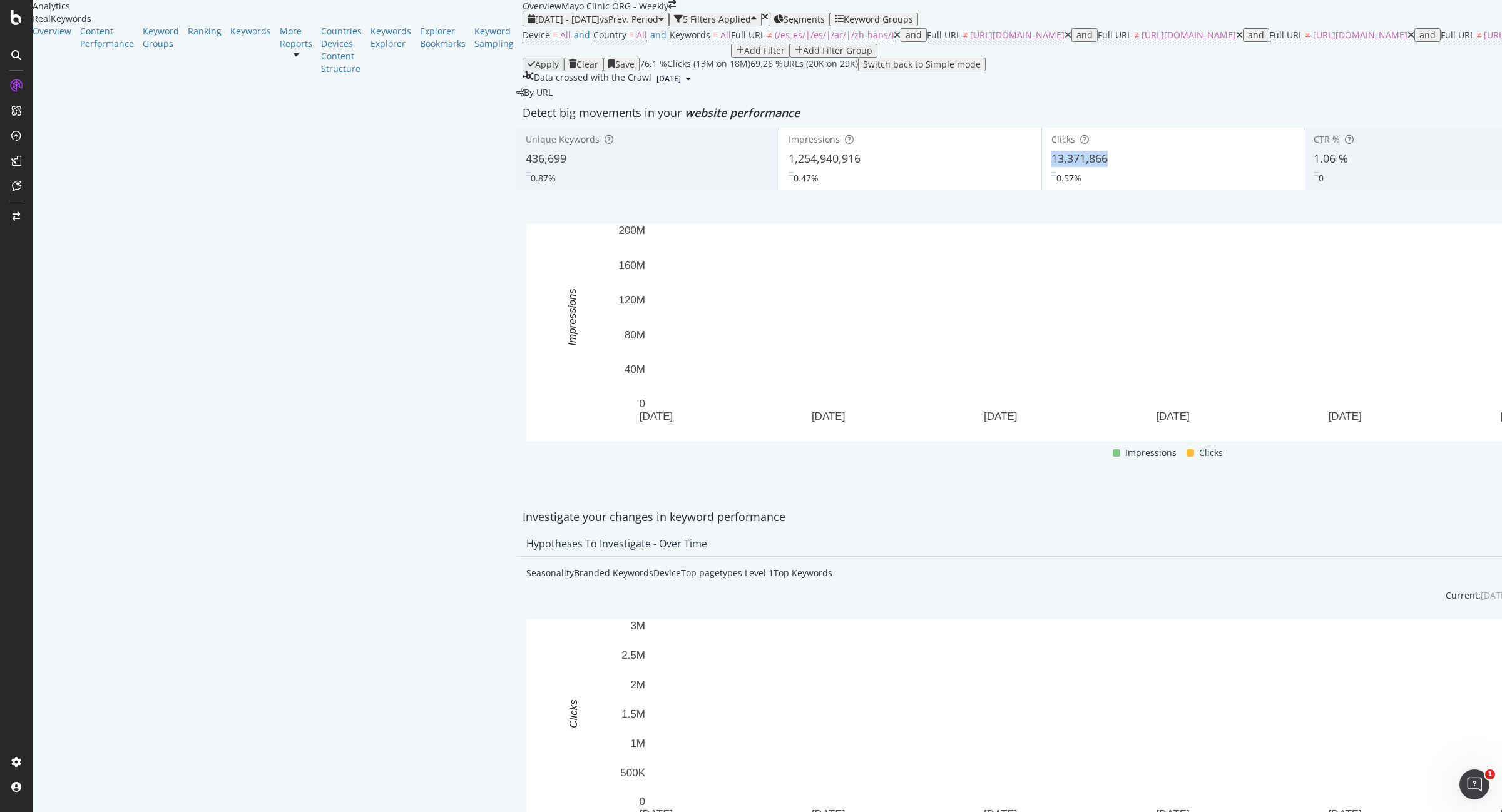
copy span "13,371,866"
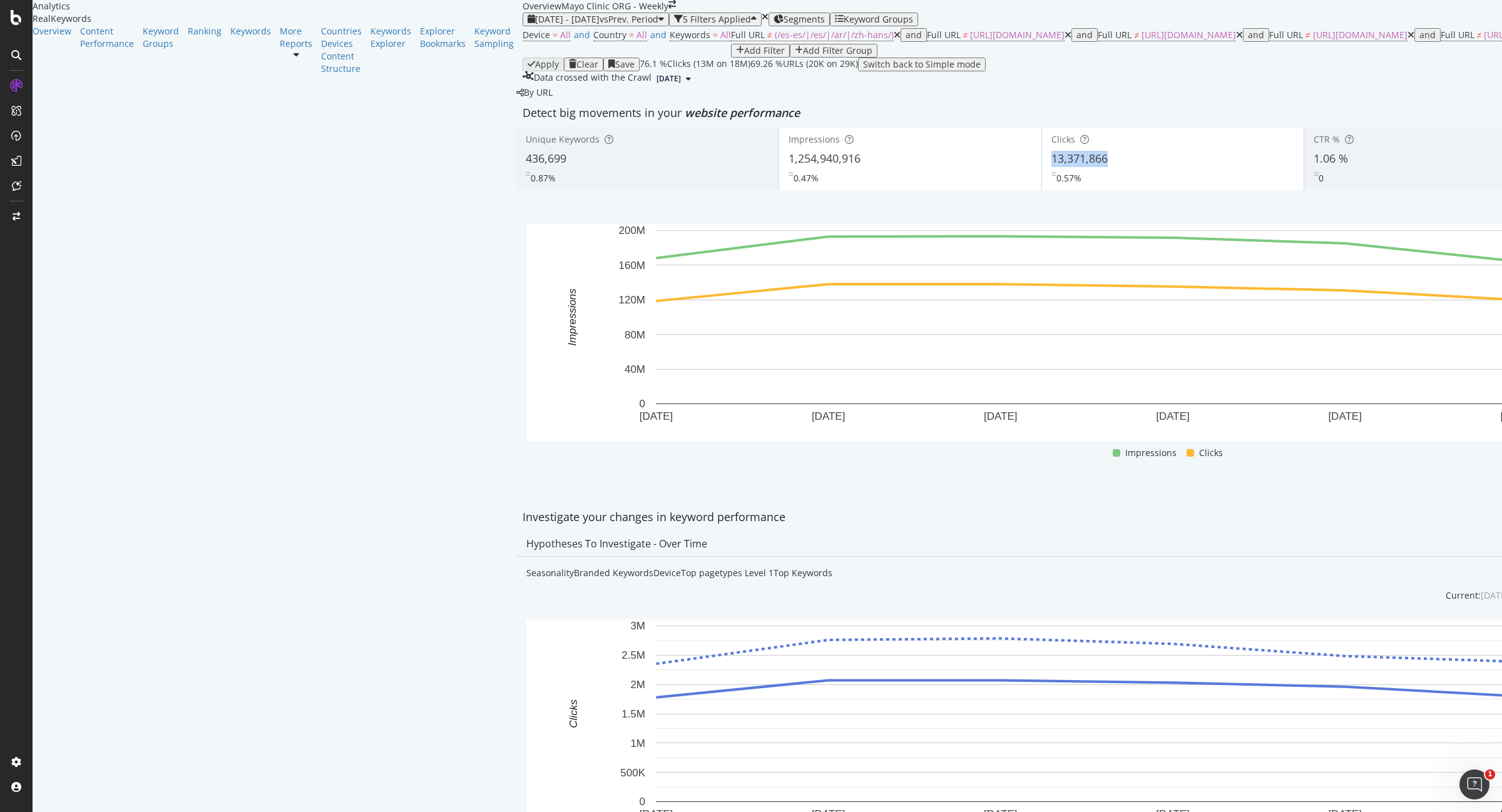
drag, startPoint x: 759, startPoint y: 238, endPoint x: 693, endPoint y: 244, distance: 66.3
click at [1042, 187] on div "Clicks 13,371,866 0.57%" at bounding box center [1172, 159] width 262 height 56
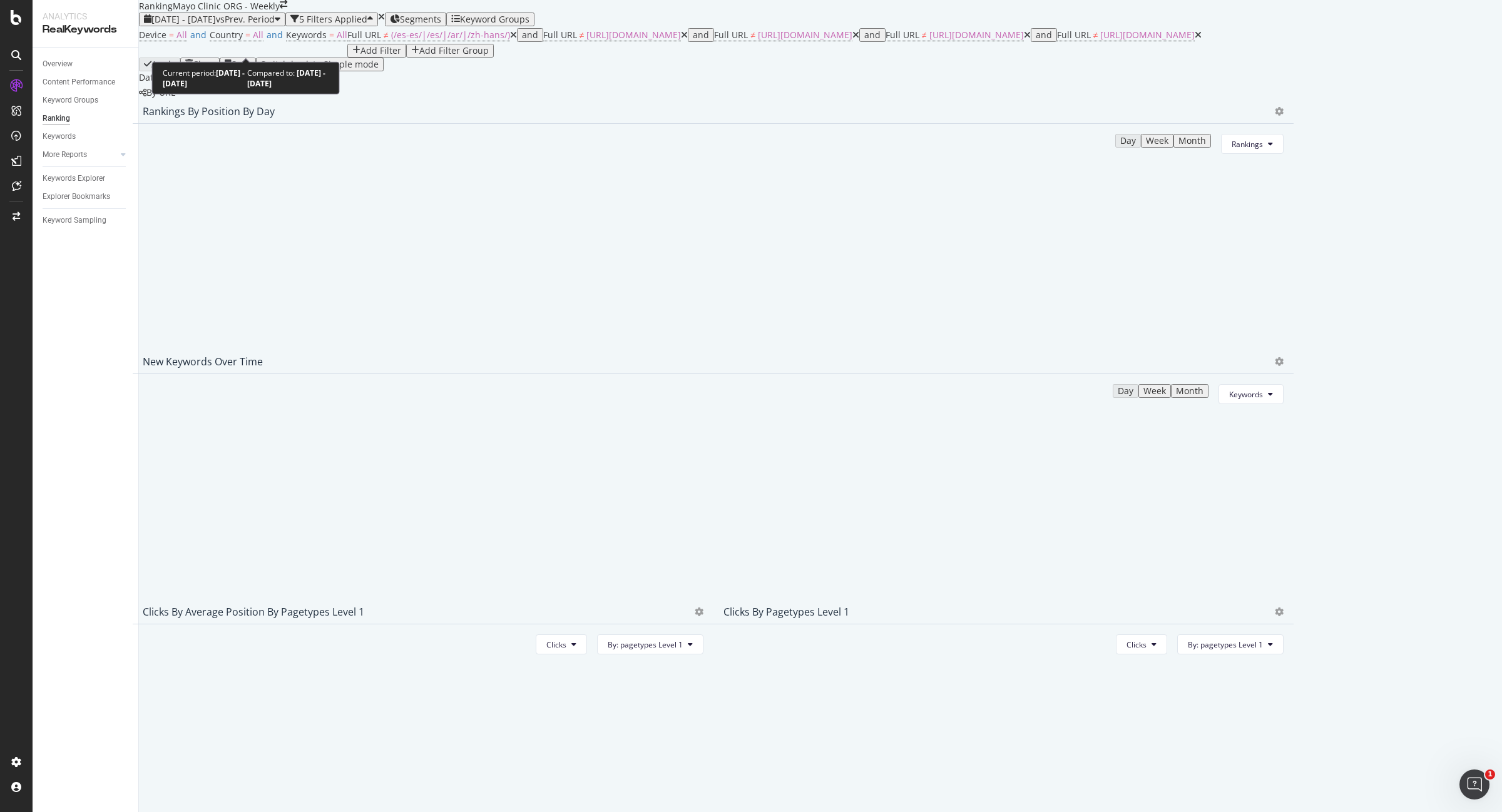
click at [202, 25] on span "[DATE] - [DATE]" at bounding box center [184, 19] width 64 height 12
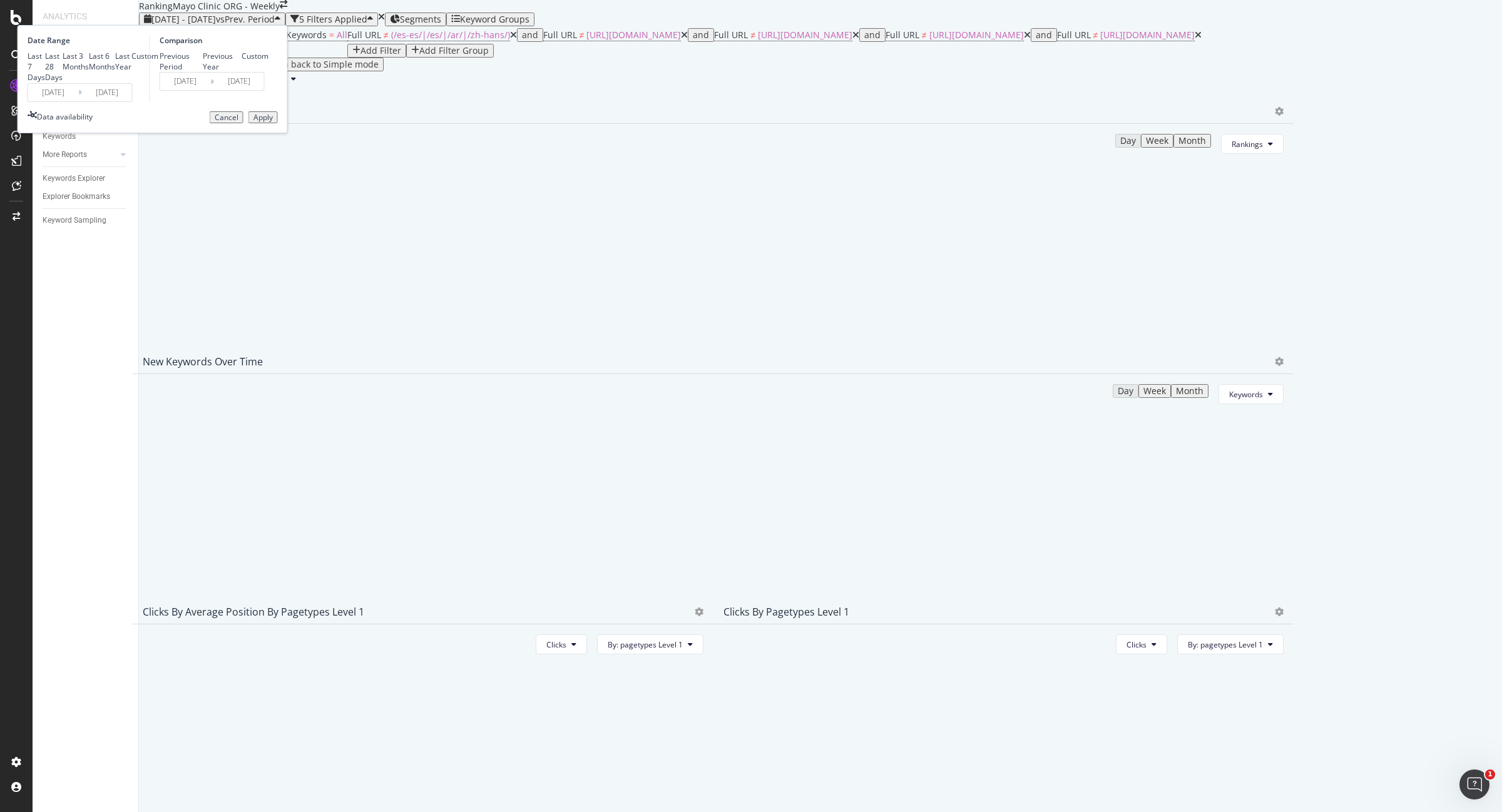
click at [78, 102] on input "[DATE]" at bounding box center [53, 92] width 50 height 18
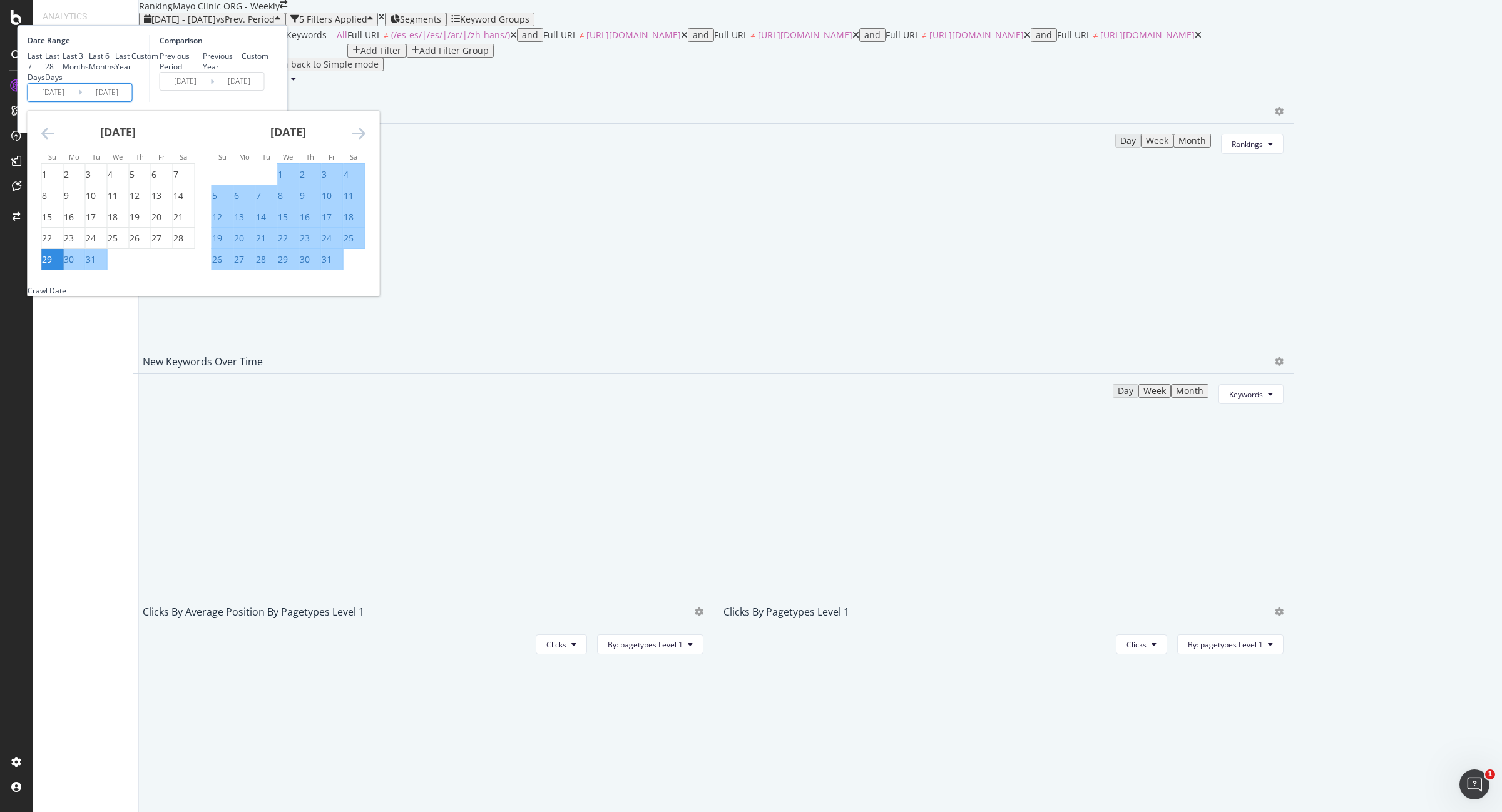
click at [132, 102] on input "[DATE]" at bounding box center [107, 92] width 50 height 18
click at [365, 141] on icon "Move forward to switch to the next month." at bounding box center [359, 133] width 14 height 15
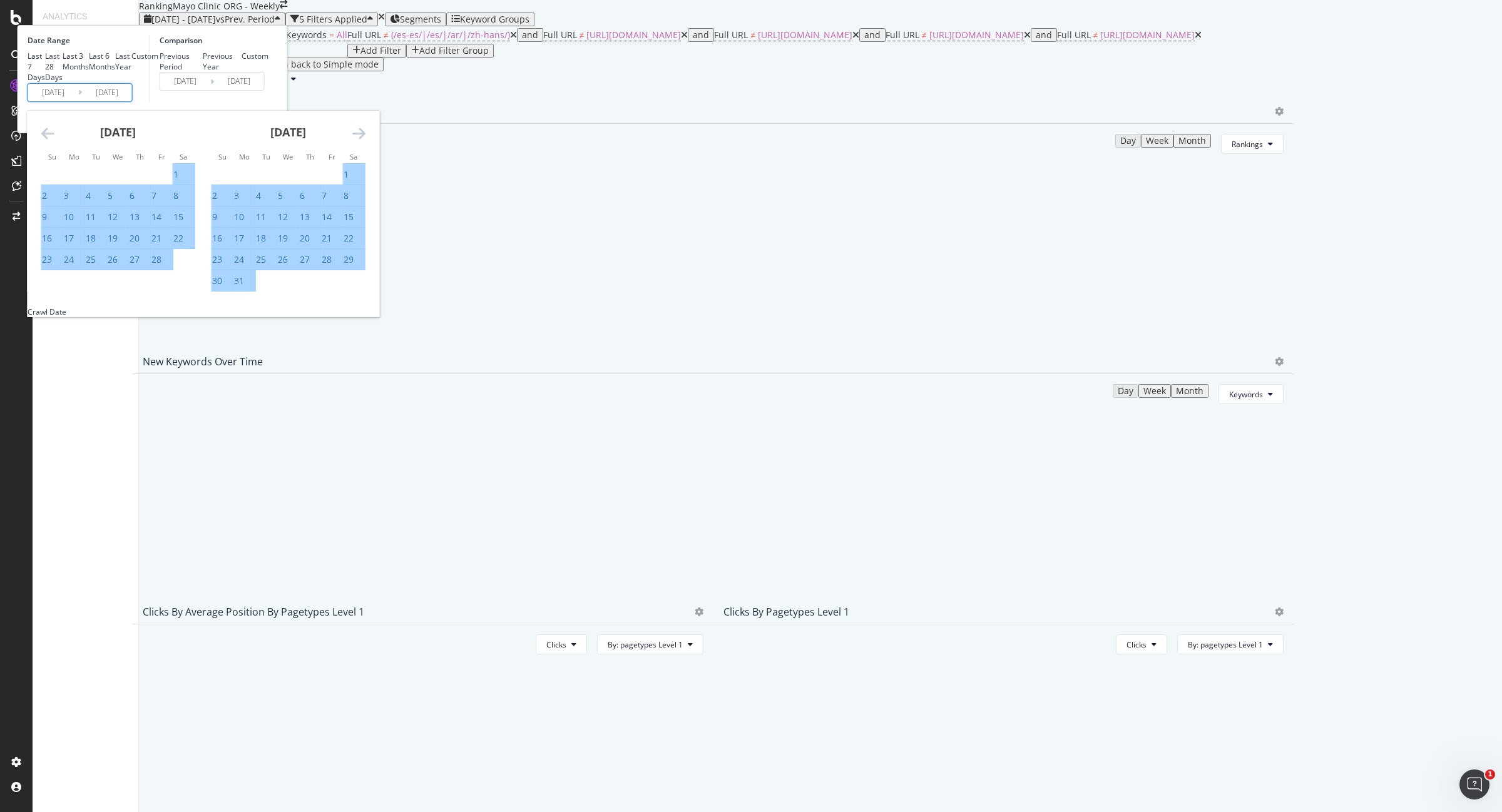
click at [365, 141] on icon "Move forward to switch to the next month." at bounding box center [359, 133] width 14 height 15
click at [365, 164] on div "[DATE]" at bounding box center [289, 137] width 154 height 53
click at [365, 141] on icon "Move forward to switch to the next month." at bounding box center [359, 133] width 14 height 15
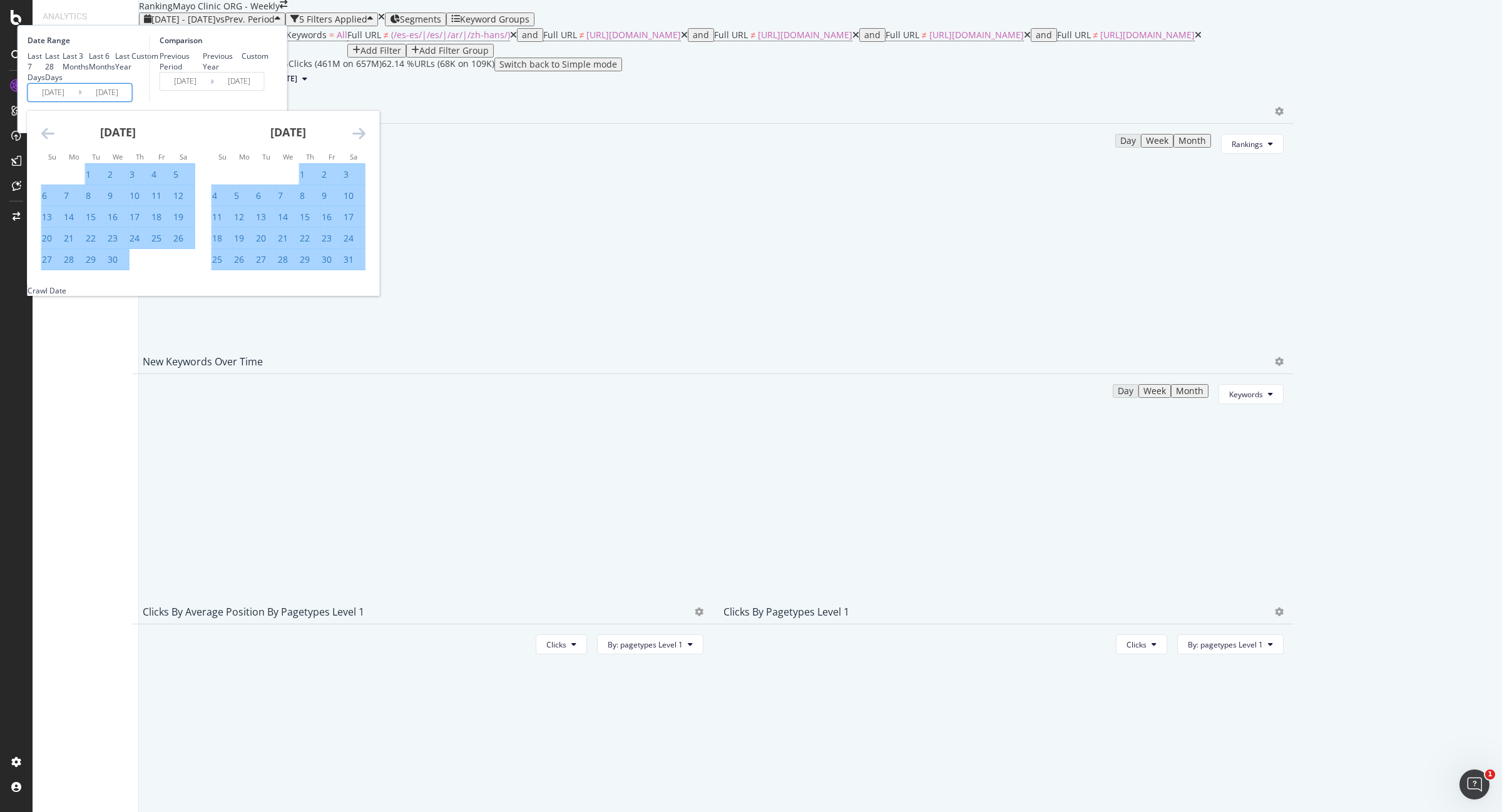
click at [365, 141] on icon "Move forward to switch to the next month." at bounding box center [359, 133] width 14 height 15
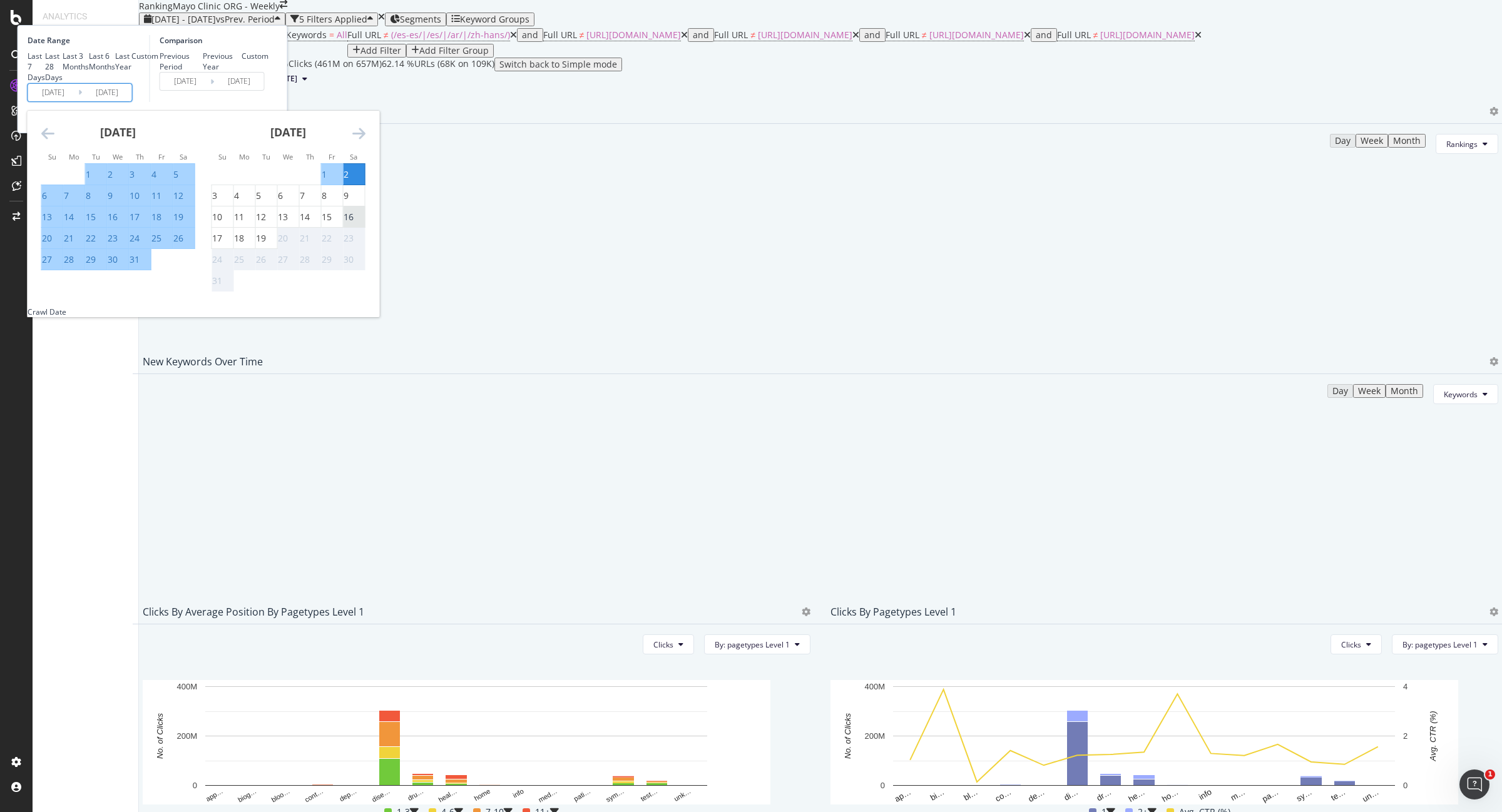
click at [353, 224] on div "16" at bounding box center [348, 217] width 10 height 13
type input "[DATE]"
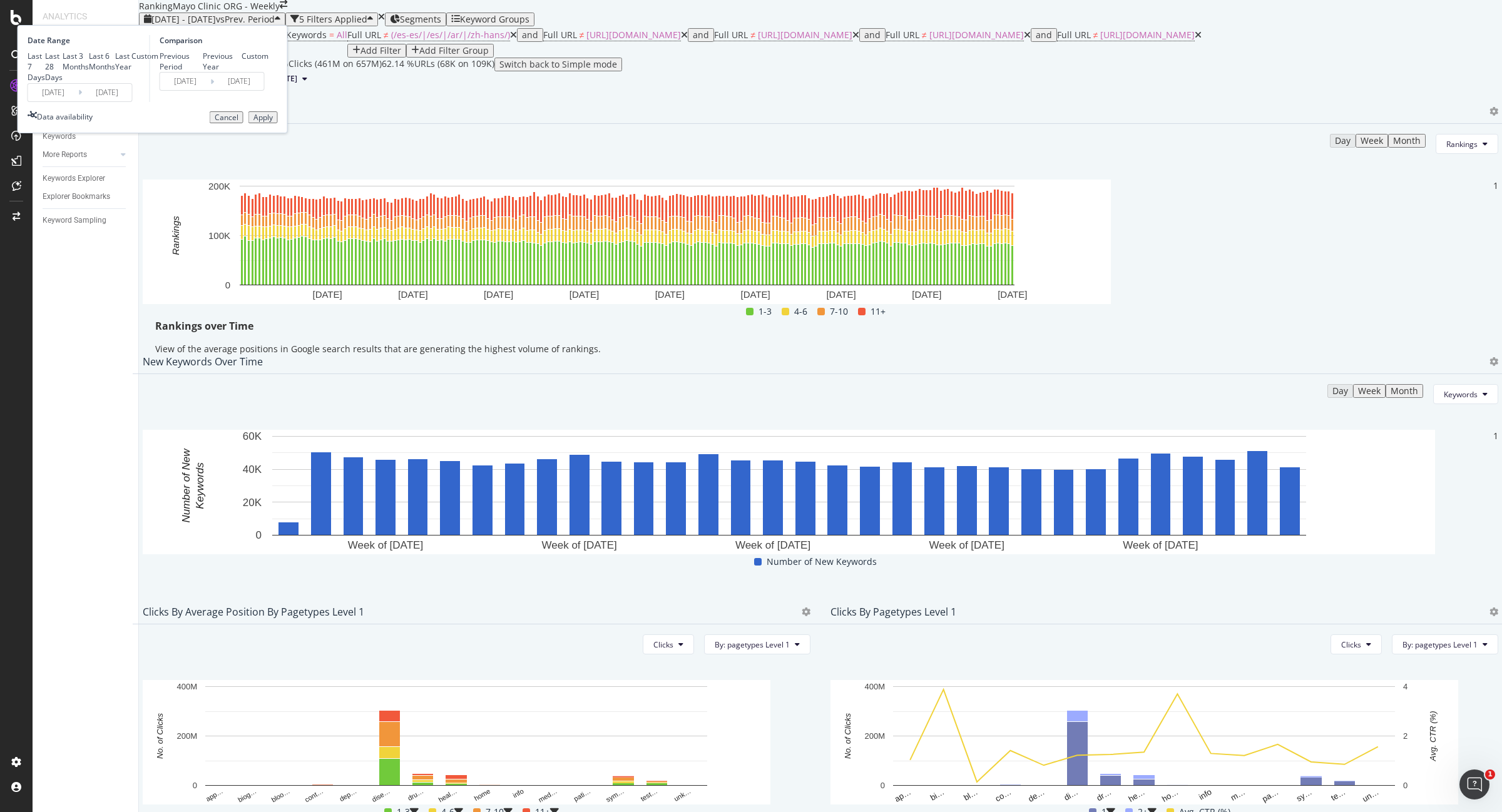
click at [132, 102] on input "[DATE]" at bounding box center [107, 92] width 50 height 18
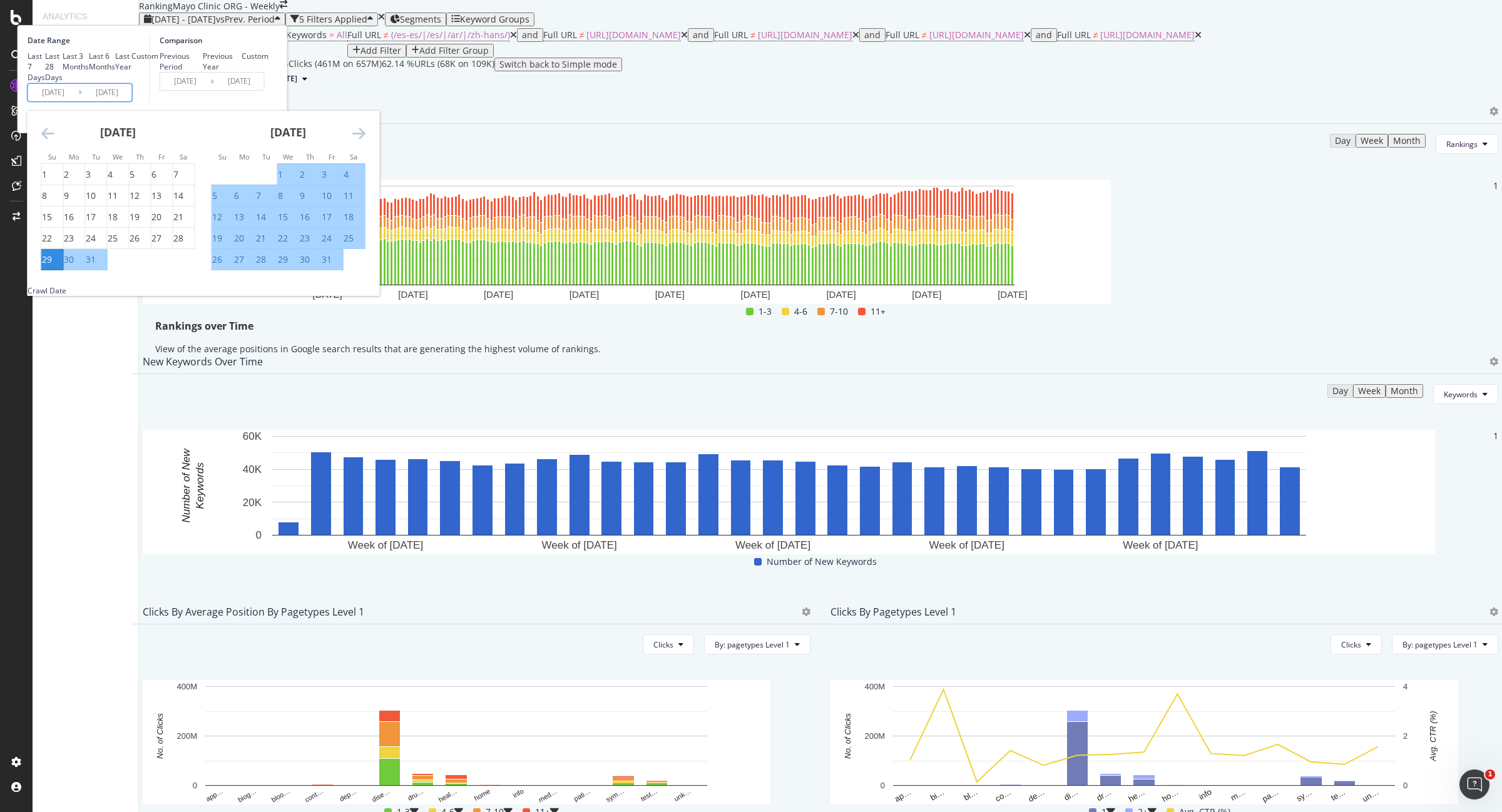
click at [365, 141] on icon "Move forward to switch to the next month." at bounding box center [359, 133] width 14 height 15
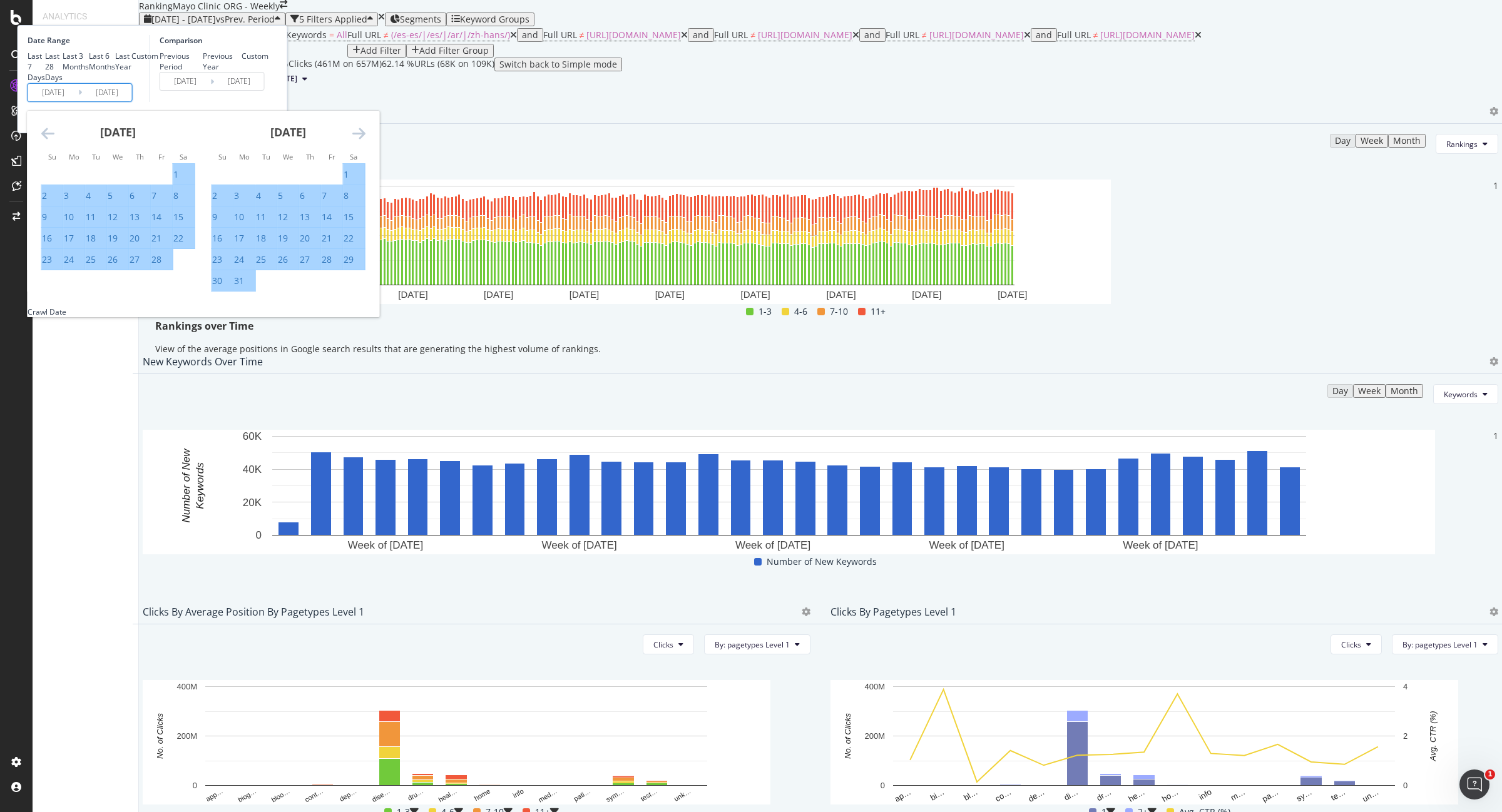
click at [365, 141] on icon "Move forward to switch to the next month." at bounding box center [359, 133] width 14 height 15
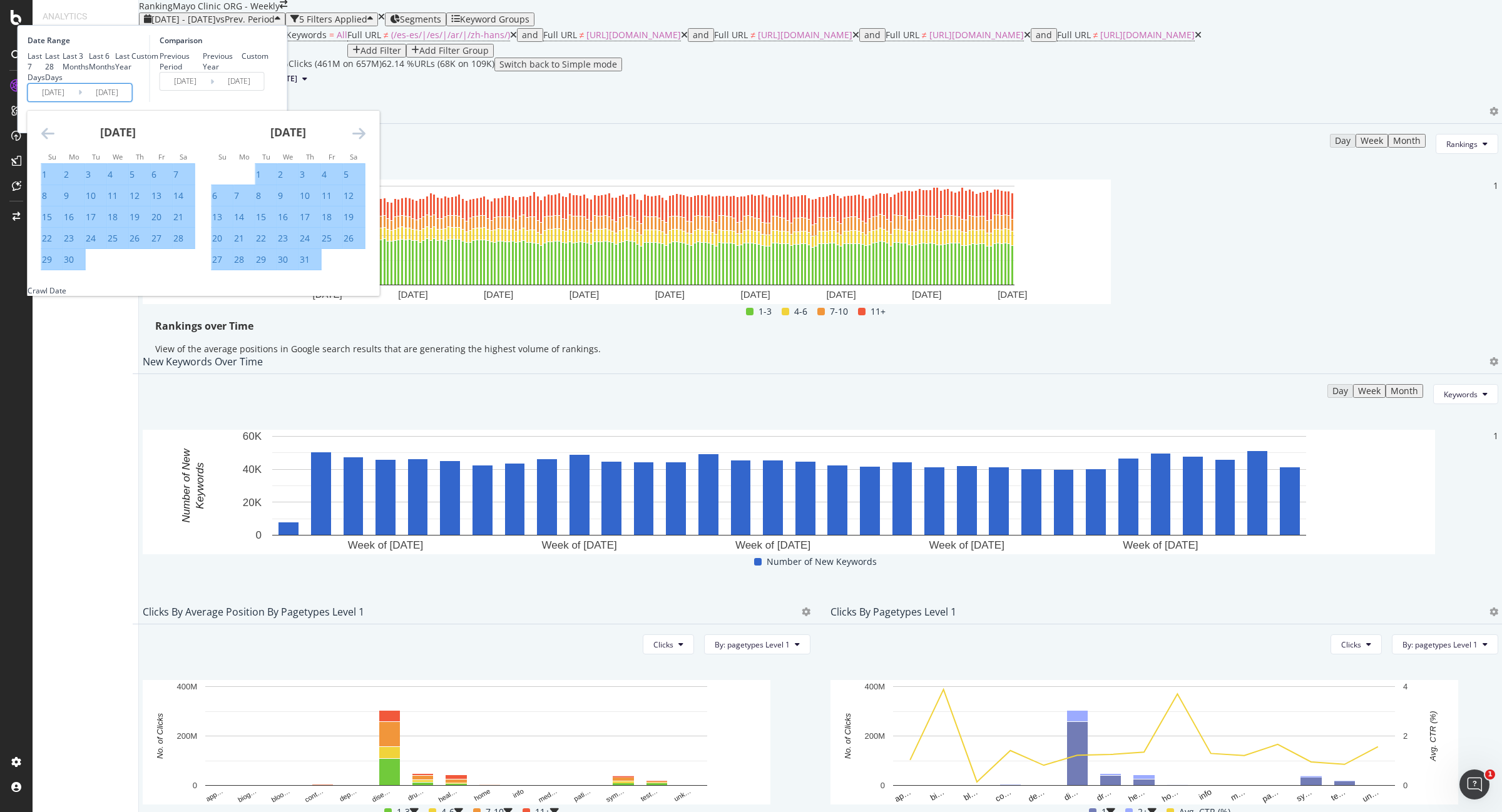
click at [365, 141] on icon "Move forward to switch to the next month." at bounding box center [359, 133] width 14 height 15
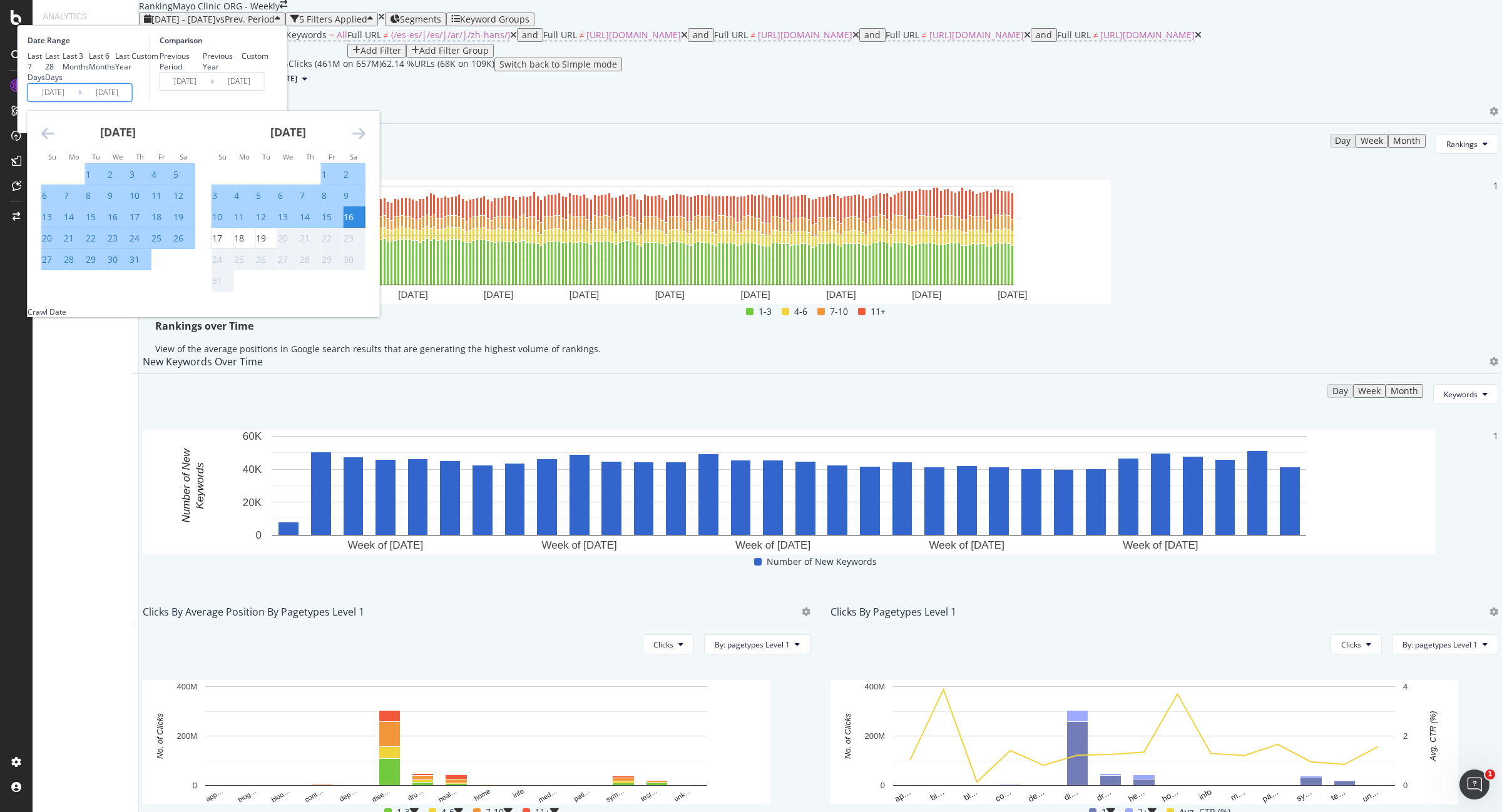
click at [365, 141] on icon "Move forward to switch to the next month." at bounding box center [359, 133] width 14 height 15
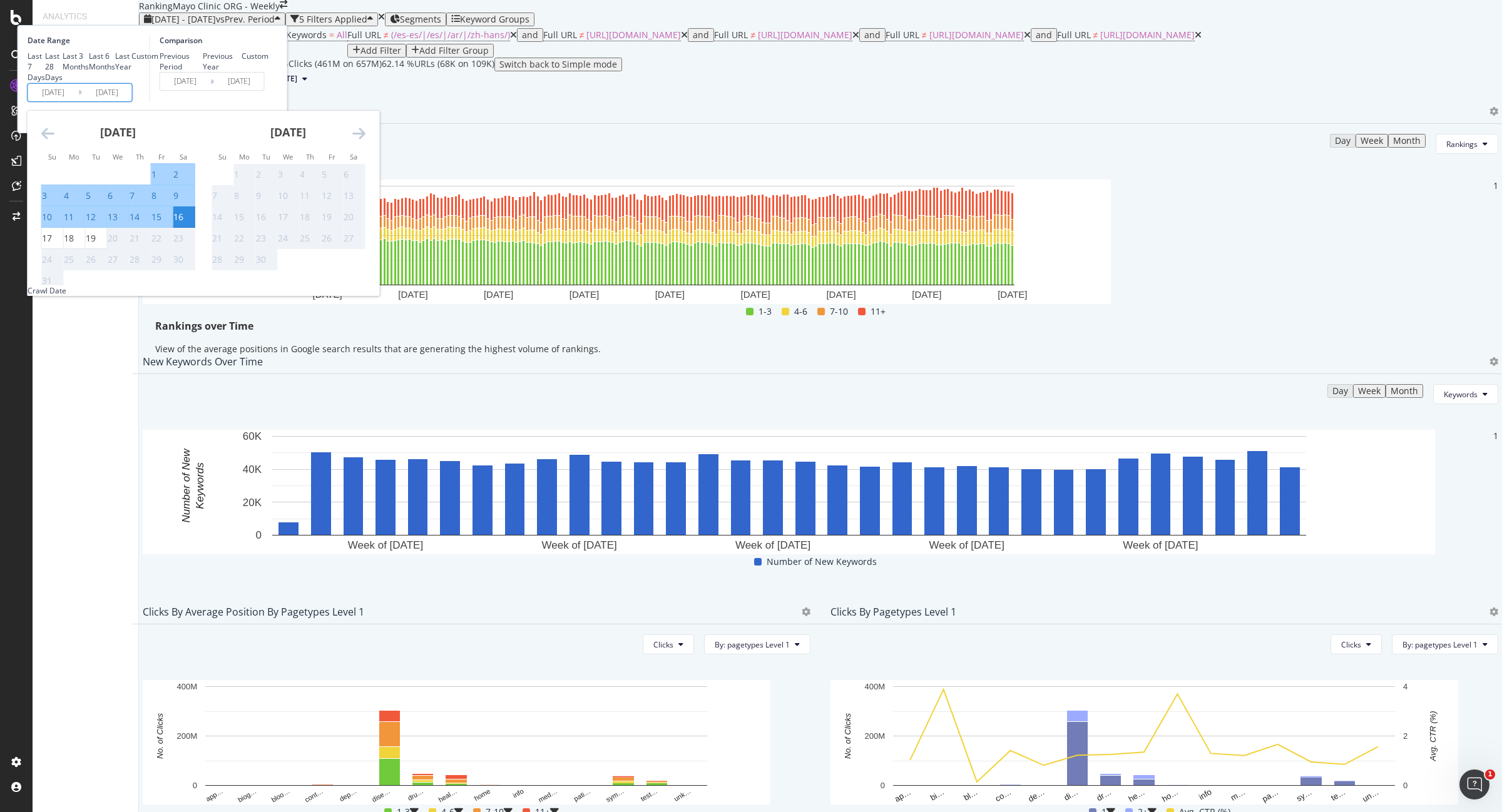
click at [269, 102] on div "Comparison Previous Period Previous Year Custom [DATE] Navigate forward to inte…" at bounding box center [209, 68] width 119 height 67
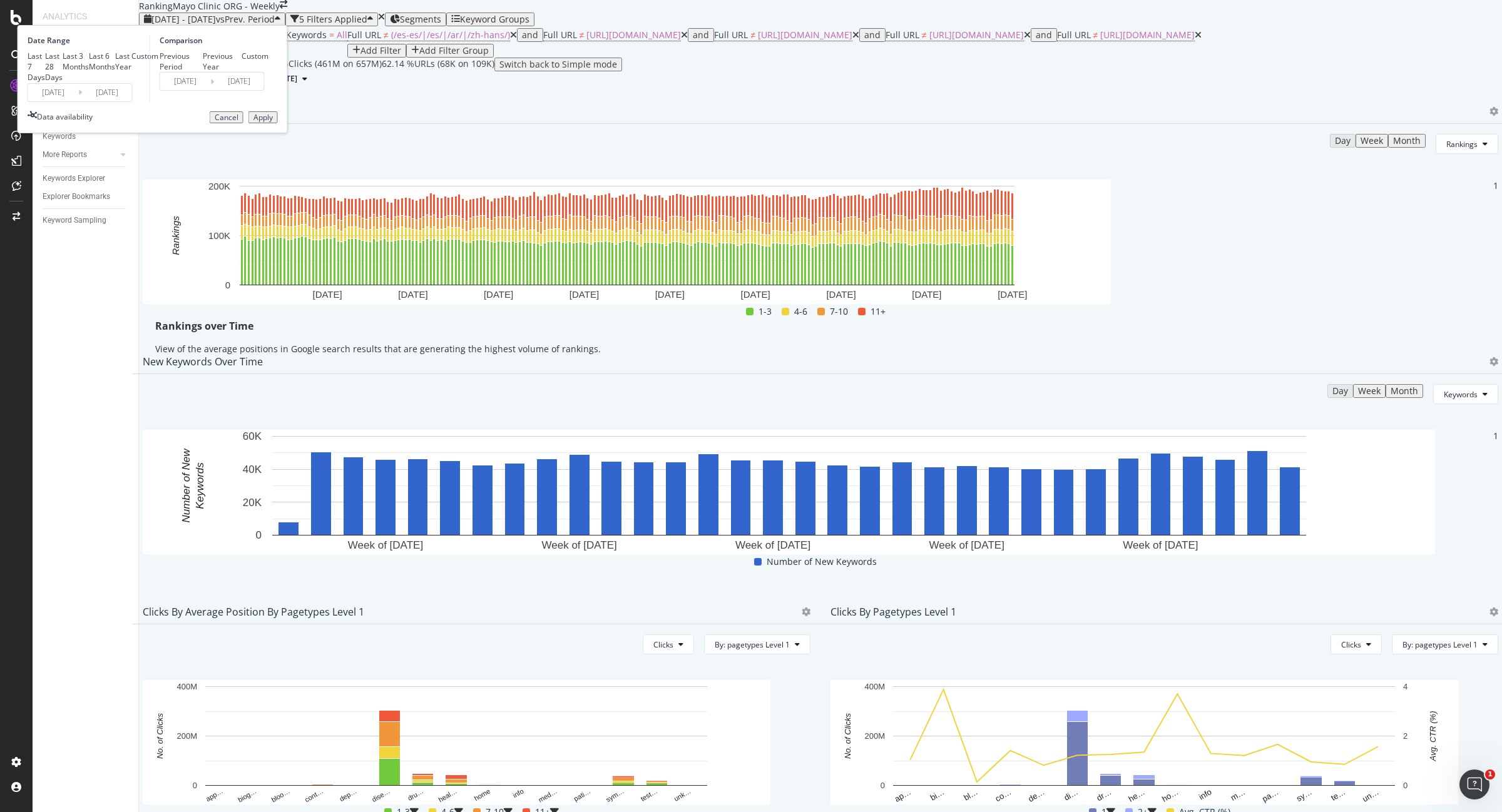
click at [273, 122] on div "Apply" at bounding box center [263, 118] width 19 height 8
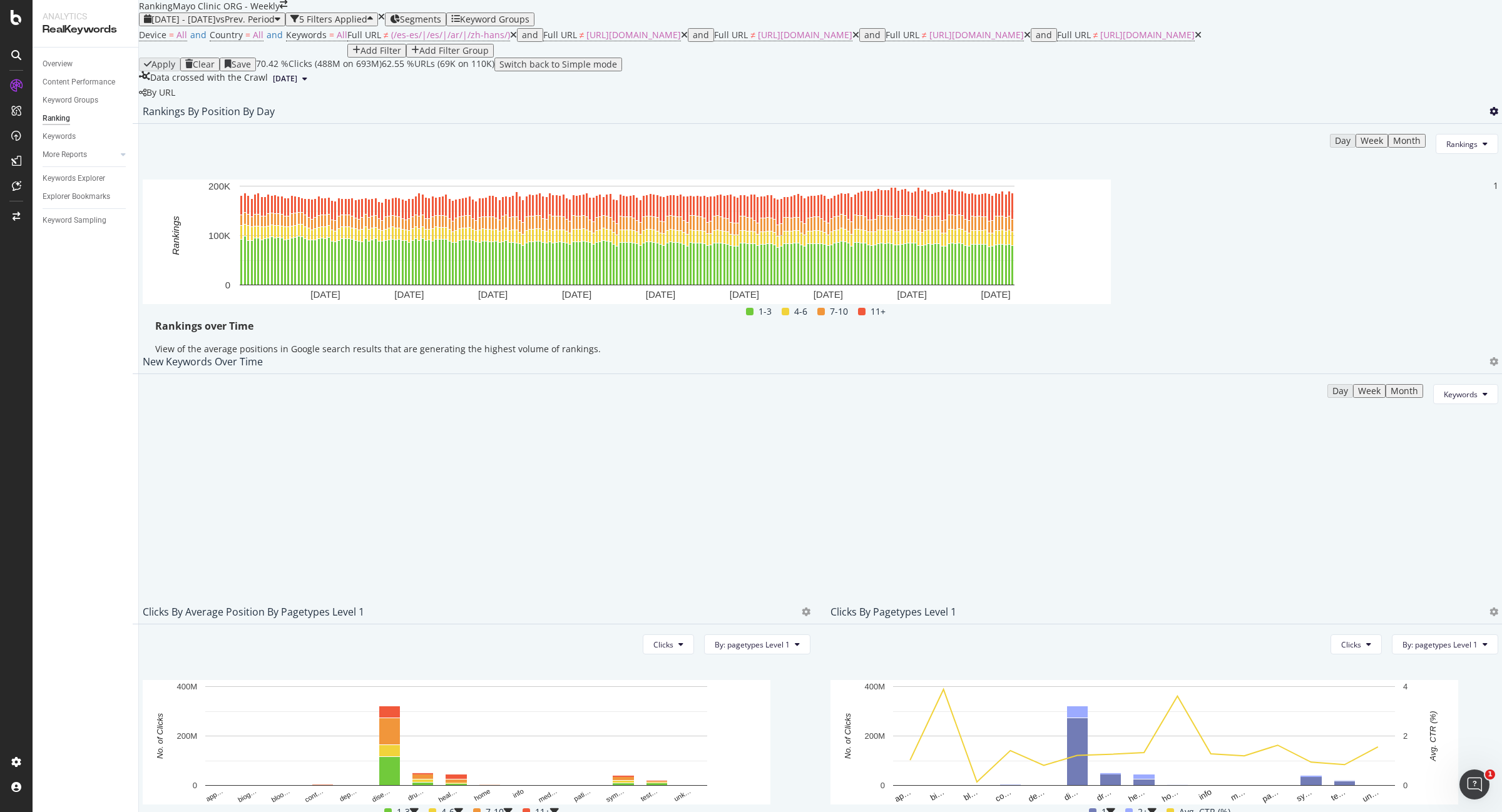
click at [1489, 116] on icon at bounding box center [1494, 111] width 8 height 8
click at [1418, 242] on span "Export as CSV" at bounding box center [1406, 242] width 70 height 11
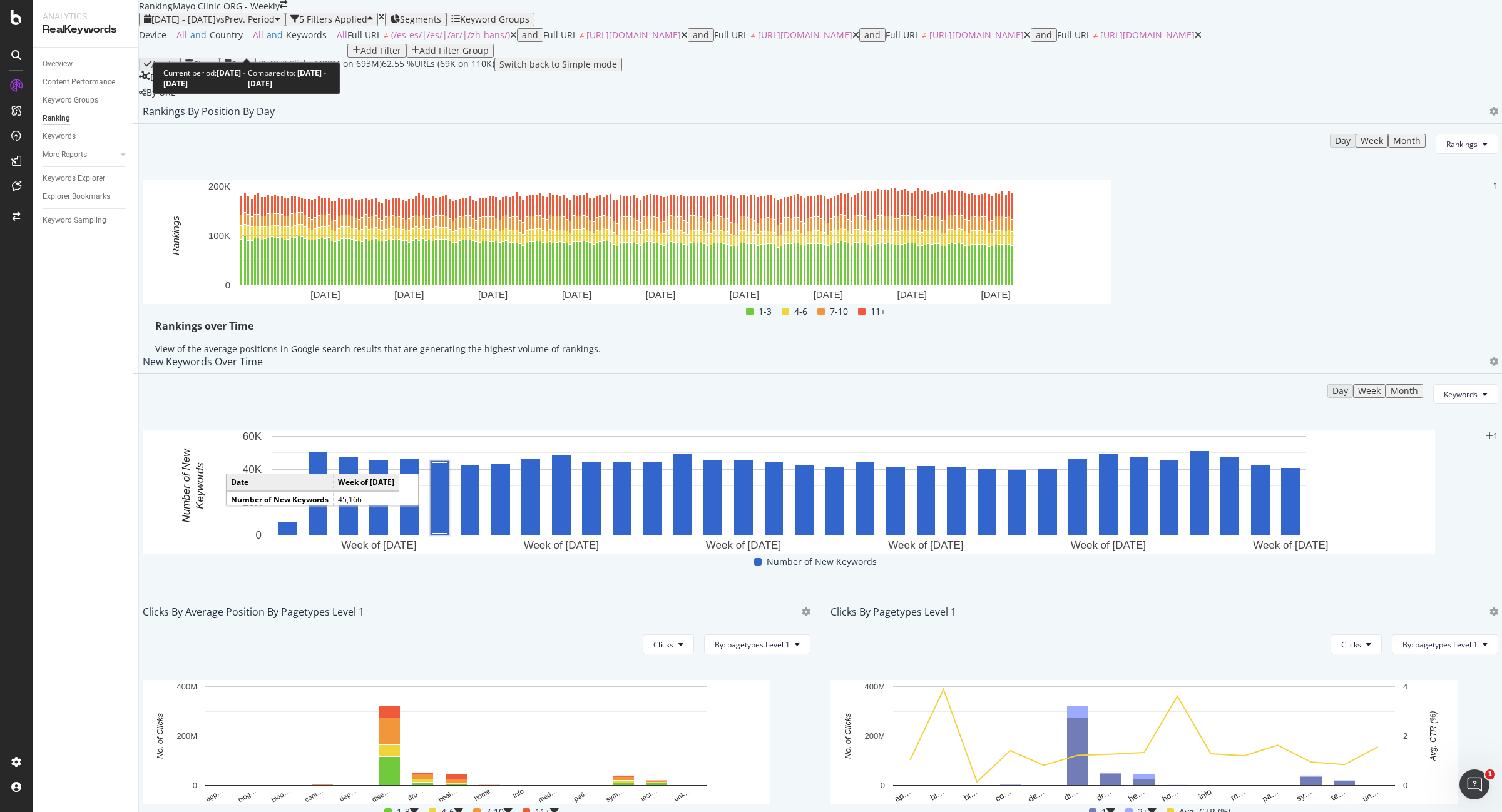
click at [216, 25] on span "[DATE] - [DATE]" at bounding box center [184, 19] width 64 height 12
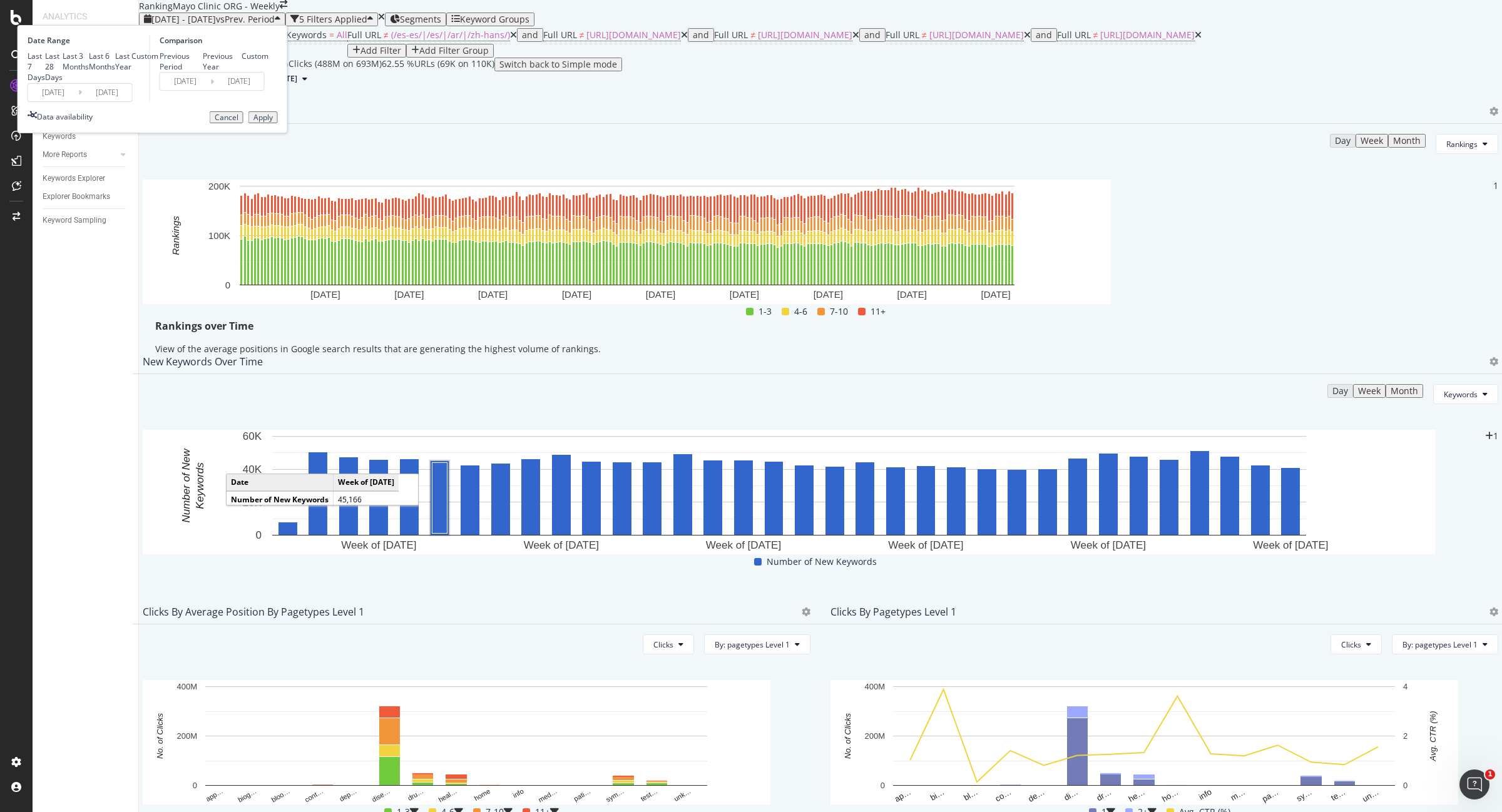
click at [132, 102] on input "[DATE]" at bounding box center [107, 92] width 50 height 18
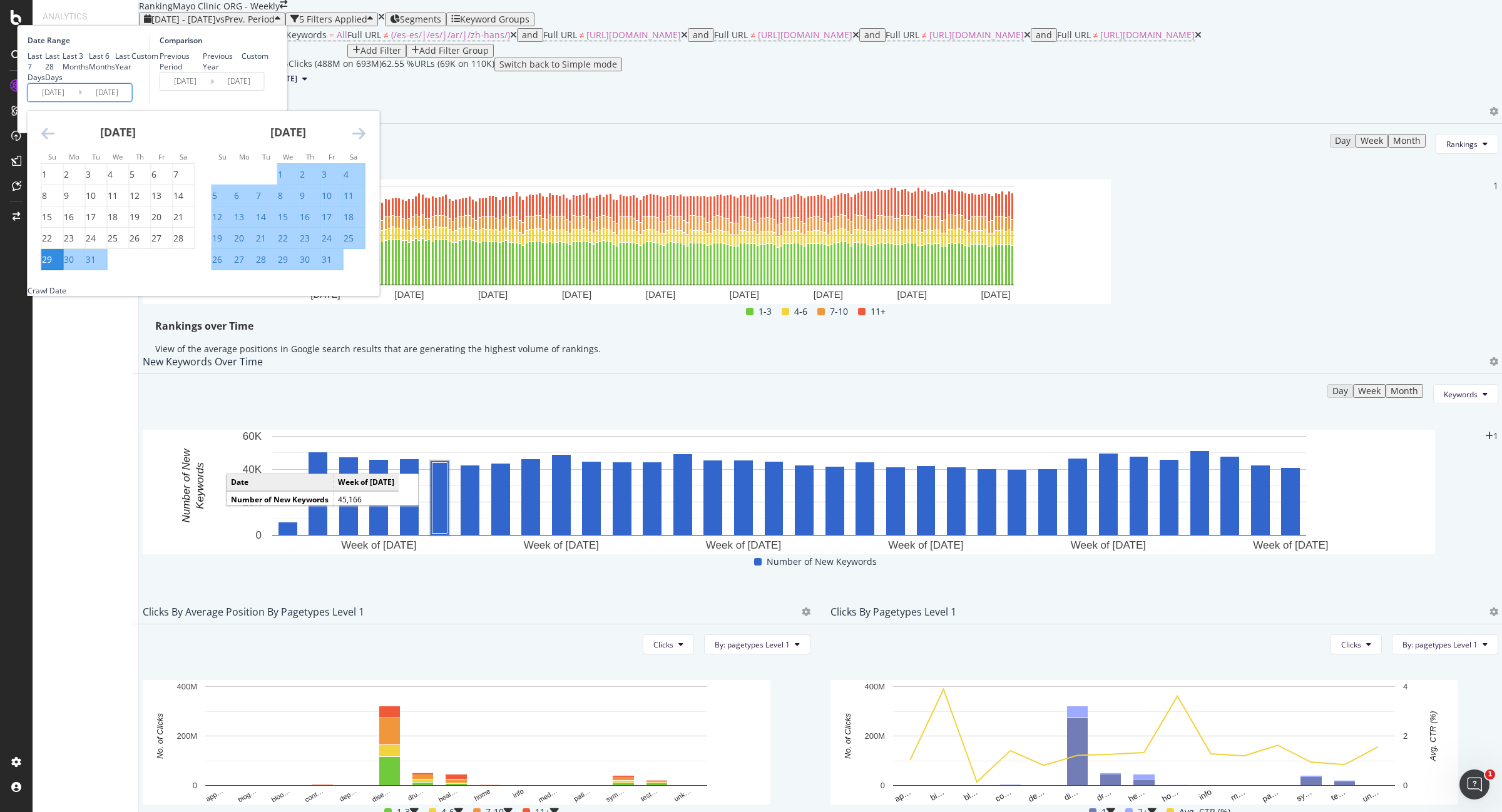
click at [365, 141] on icon "Move forward to switch to the next month." at bounding box center [359, 133] width 14 height 15
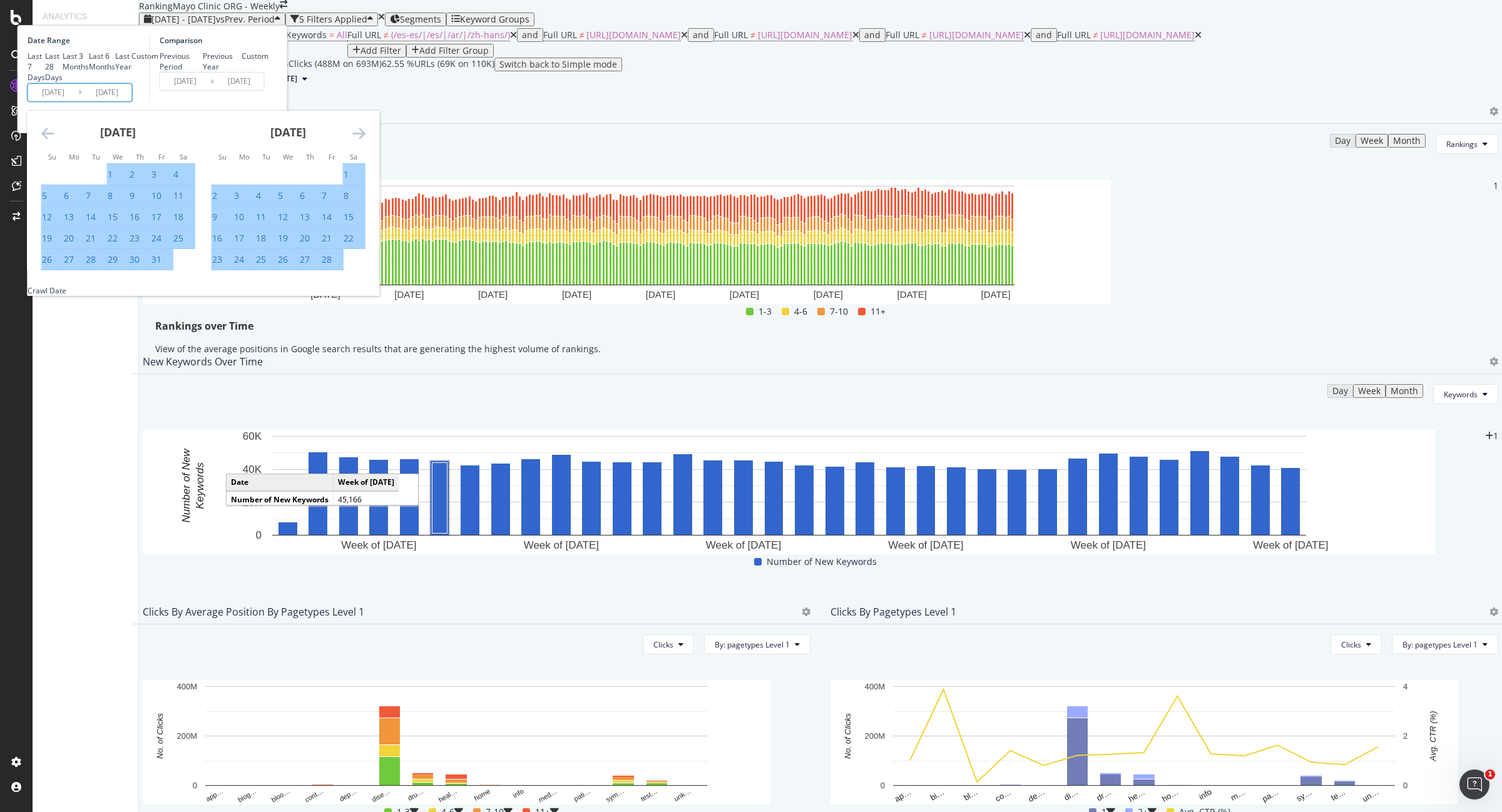
click at [365, 141] on icon "Move forward to switch to the next month." at bounding box center [359, 133] width 14 height 15
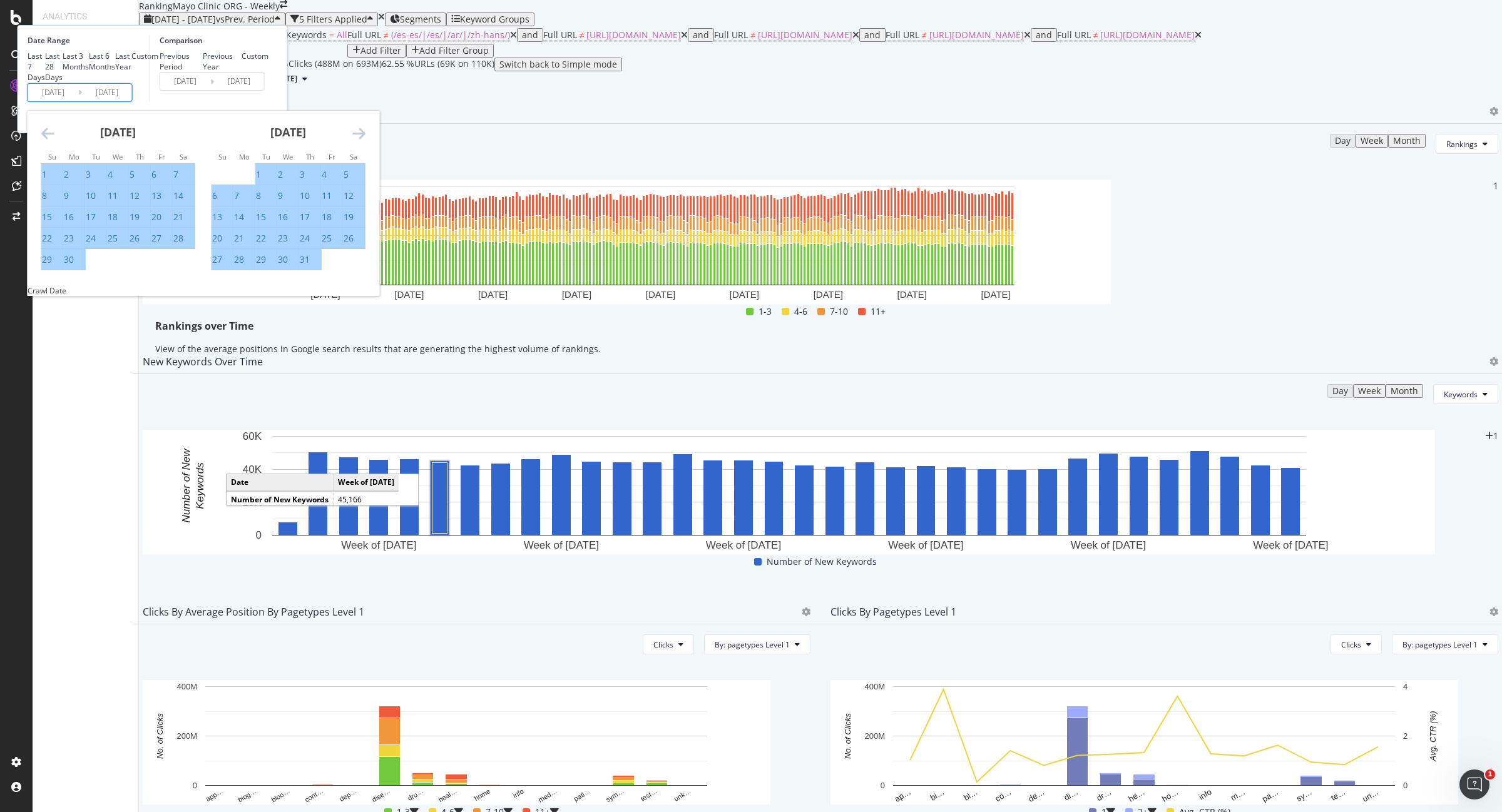
click at [365, 141] on icon "Move forward to switch to the next month." at bounding box center [359, 133] width 14 height 15
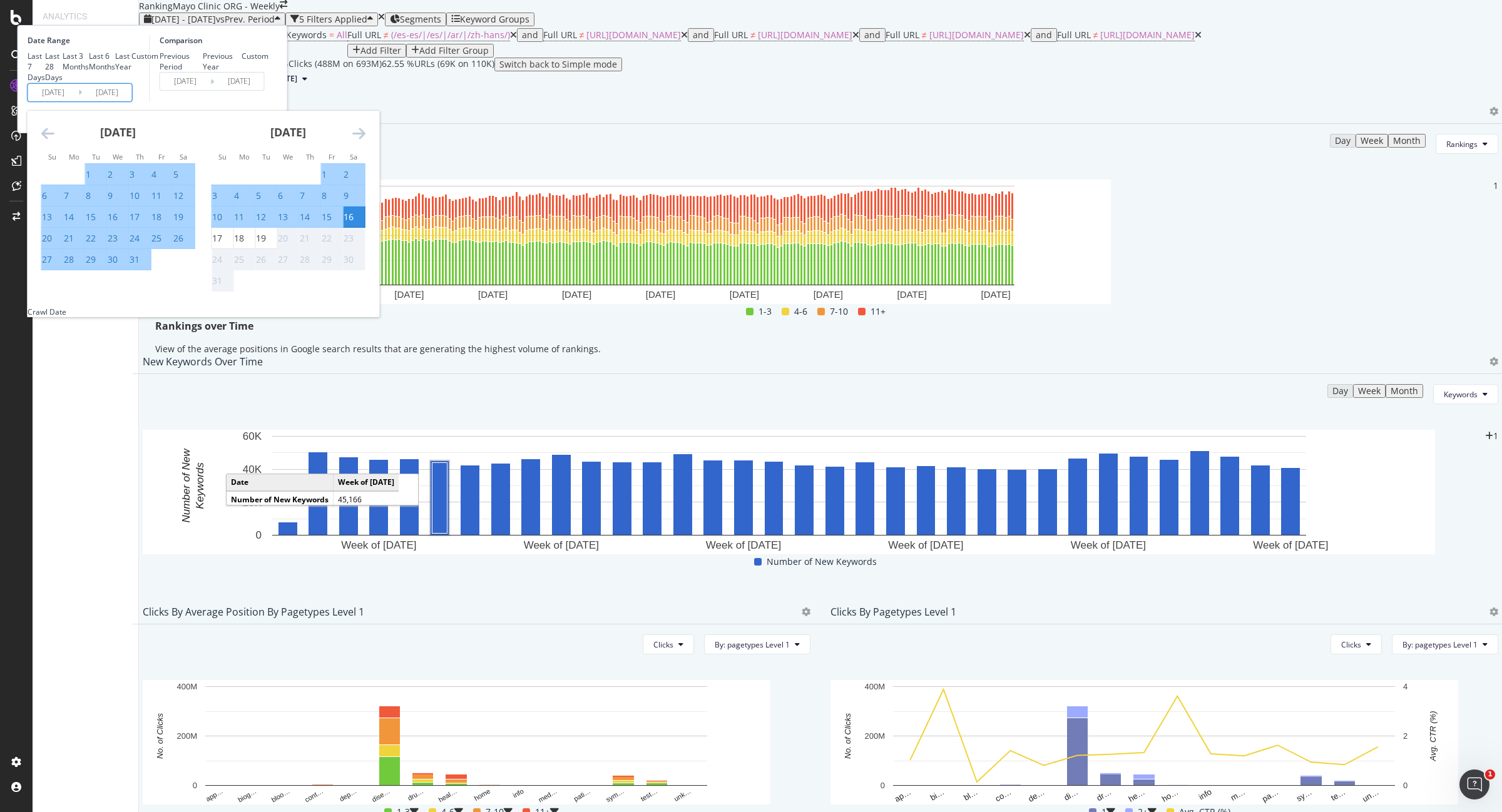
click at [365, 141] on icon "Move forward to switch to the next month." at bounding box center [359, 133] width 14 height 15
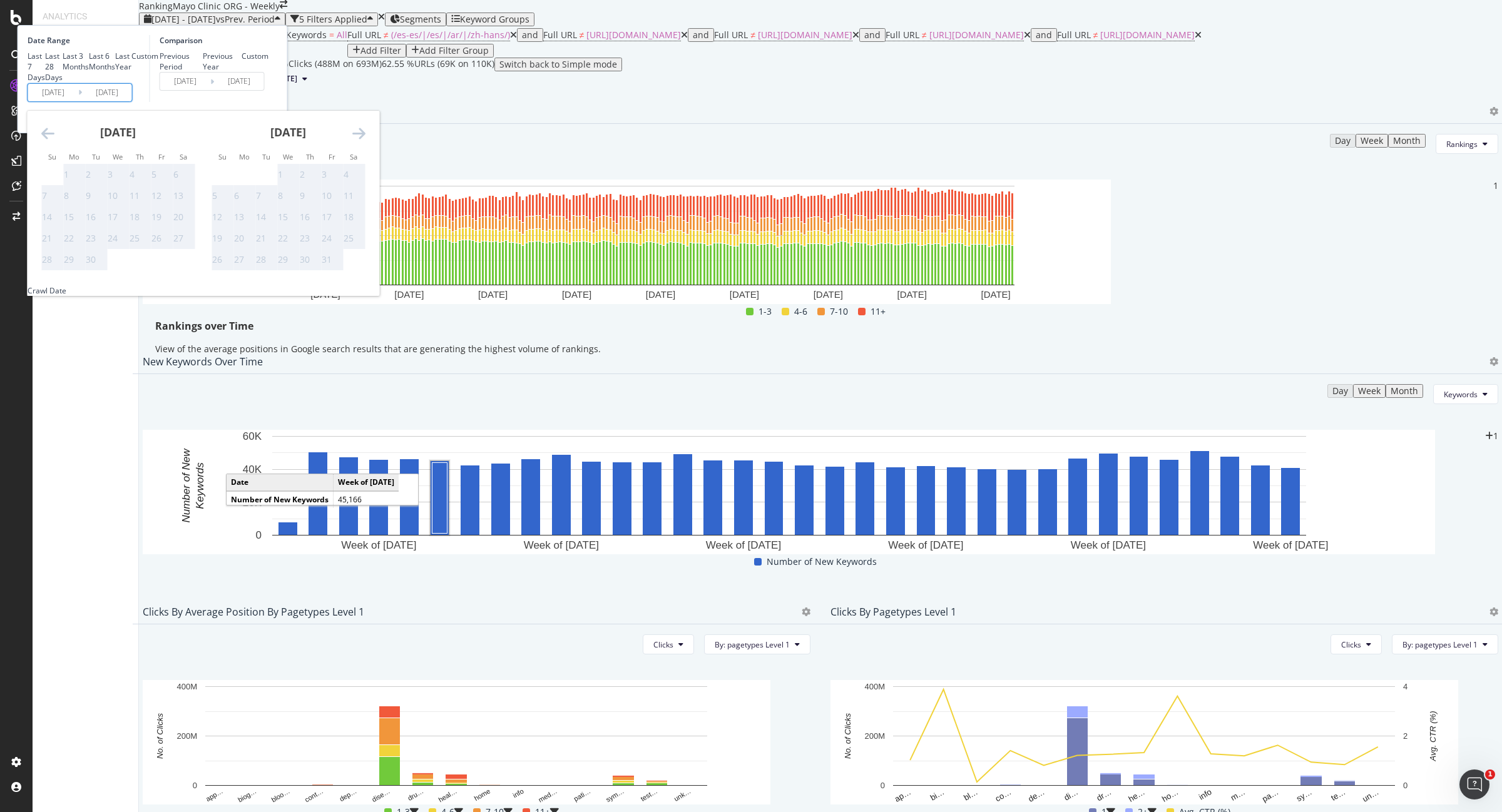
click at [54, 141] on icon "Move backward to switch to the previous month." at bounding box center [48, 133] width 14 height 15
click at [96, 245] on div "19" at bounding box center [91, 238] width 10 height 13
type input "[DATE]"
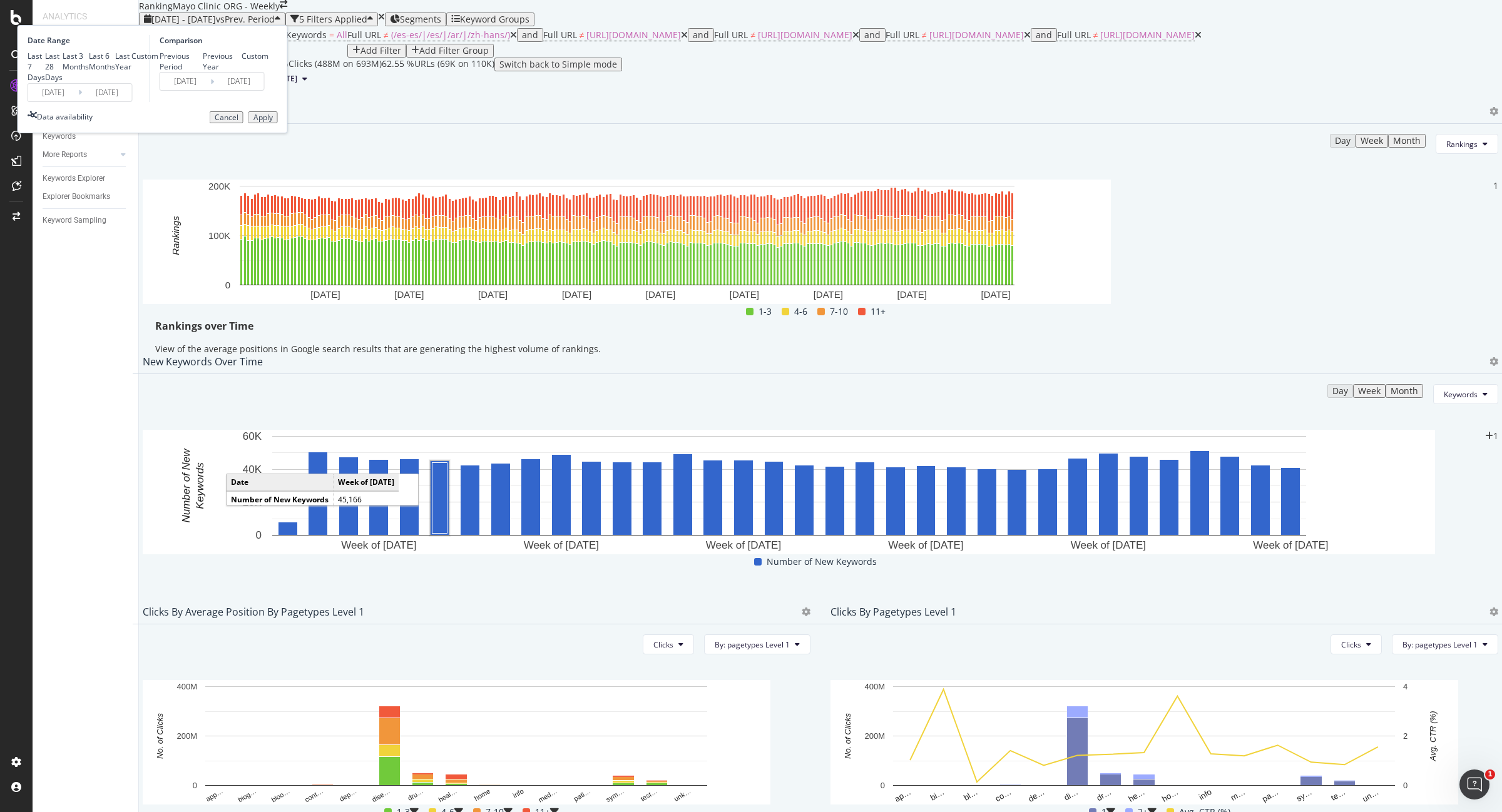
click at [273, 122] on div "Apply" at bounding box center [263, 118] width 19 height 8
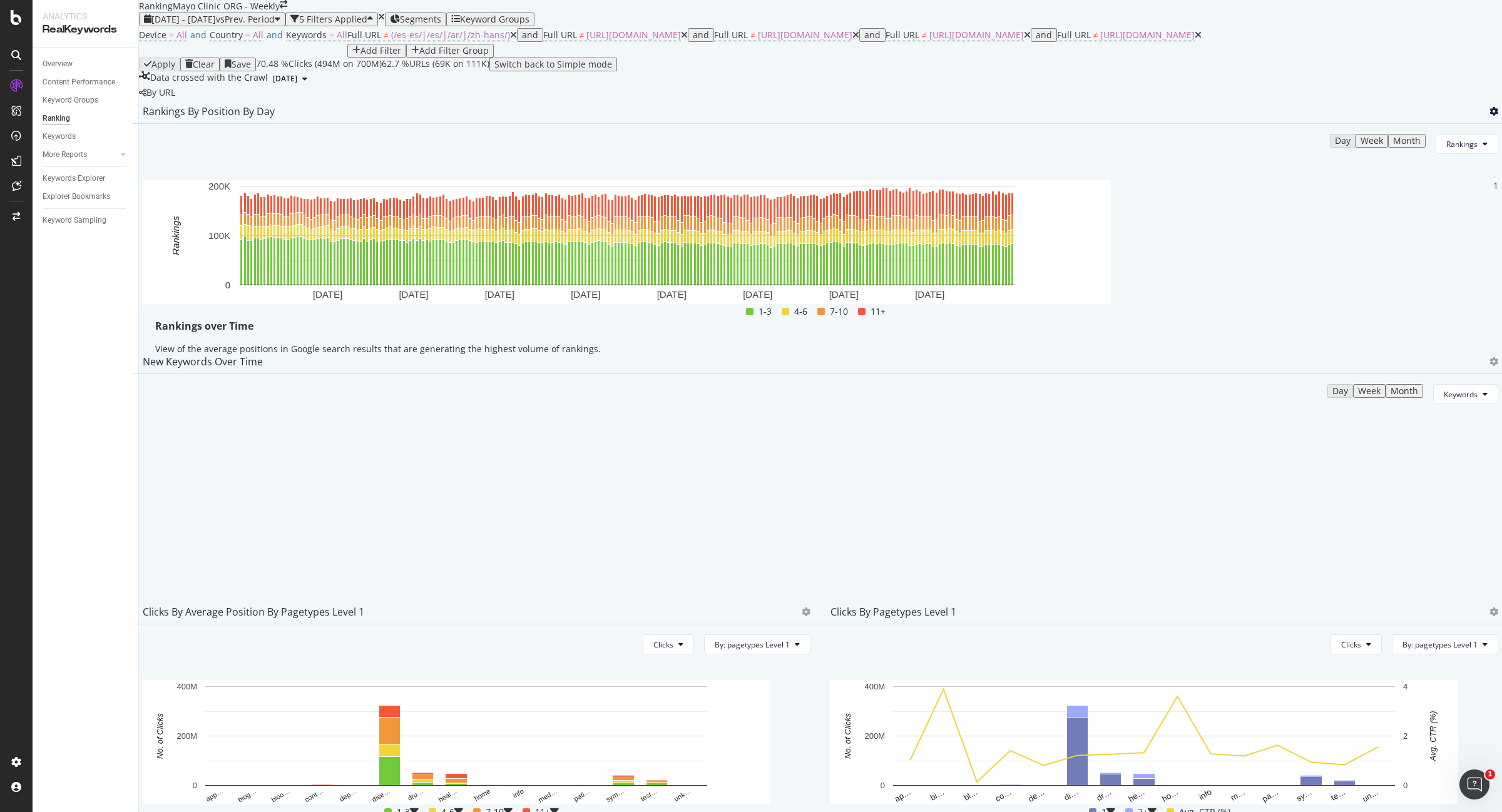
click at [1489, 116] on icon at bounding box center [1494, 111] width 8 height 8
click at [1404, 241] on span "Export as CSV" at bounding box center [1406, 242] width 70 height 11
